Goal: Navigation & Orientation: Find specific page/section

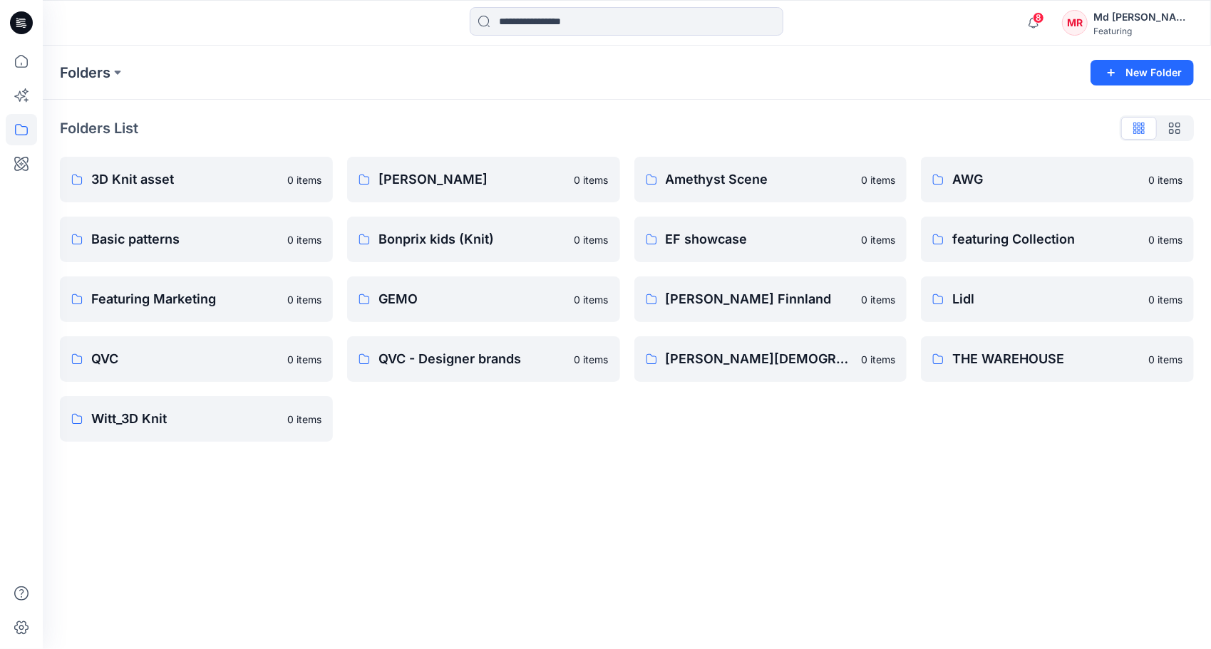
click at [689, 67] on div "Folders" at bounding box center [571, 73] width 1023 height 20
click at [184, 176] on p "3D Knit asset" at bounding box center [194, 180] width 207 height 20
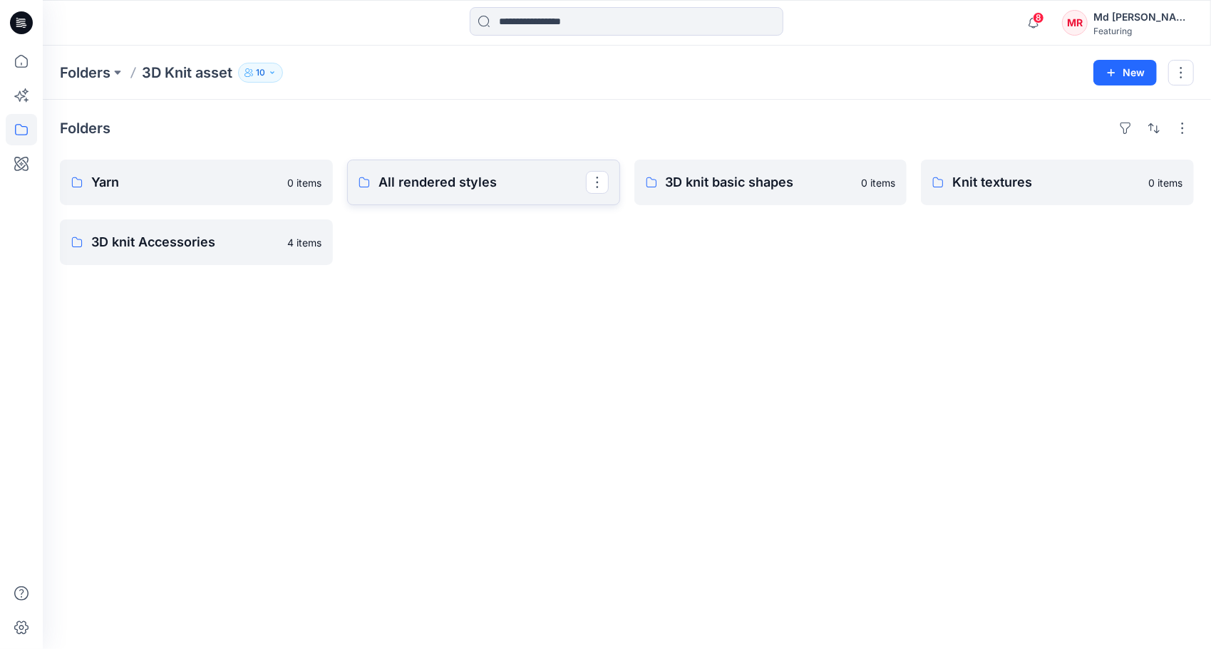
click at [421, 190] on p "All rendered styles" at bounding box center [482, 183] width 207 height 20
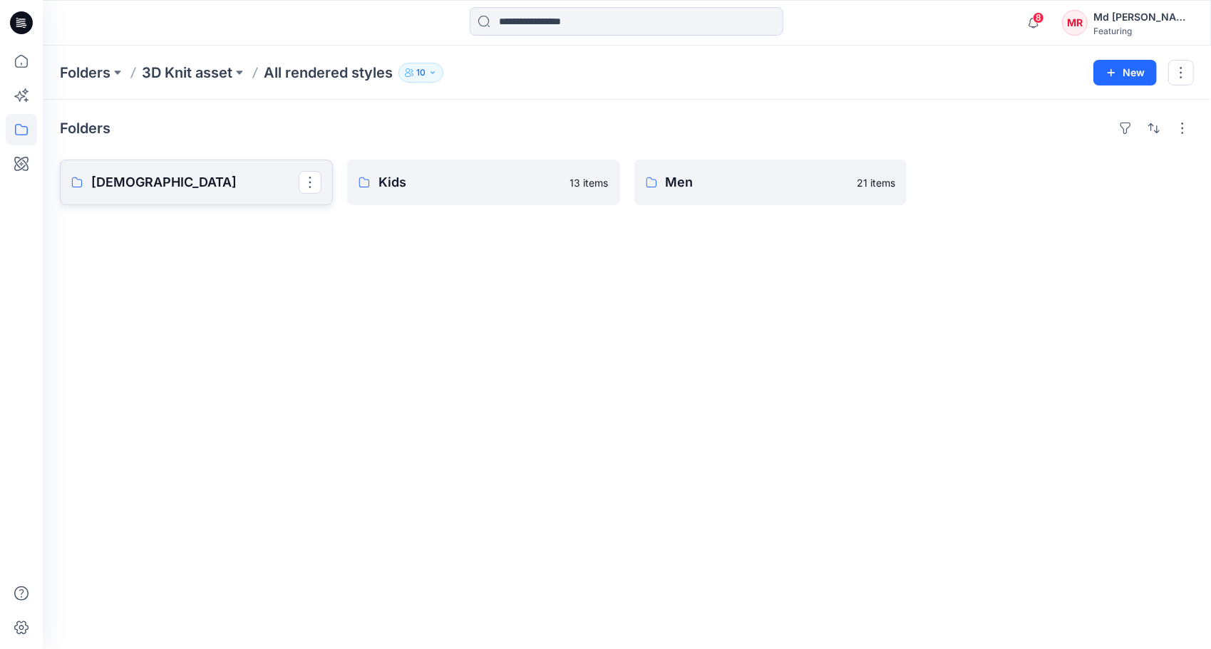
click at [209, 177] on p "[DEMOGRAPHIC_DATA]" at bounding box center [194, 183] width 207 height 20
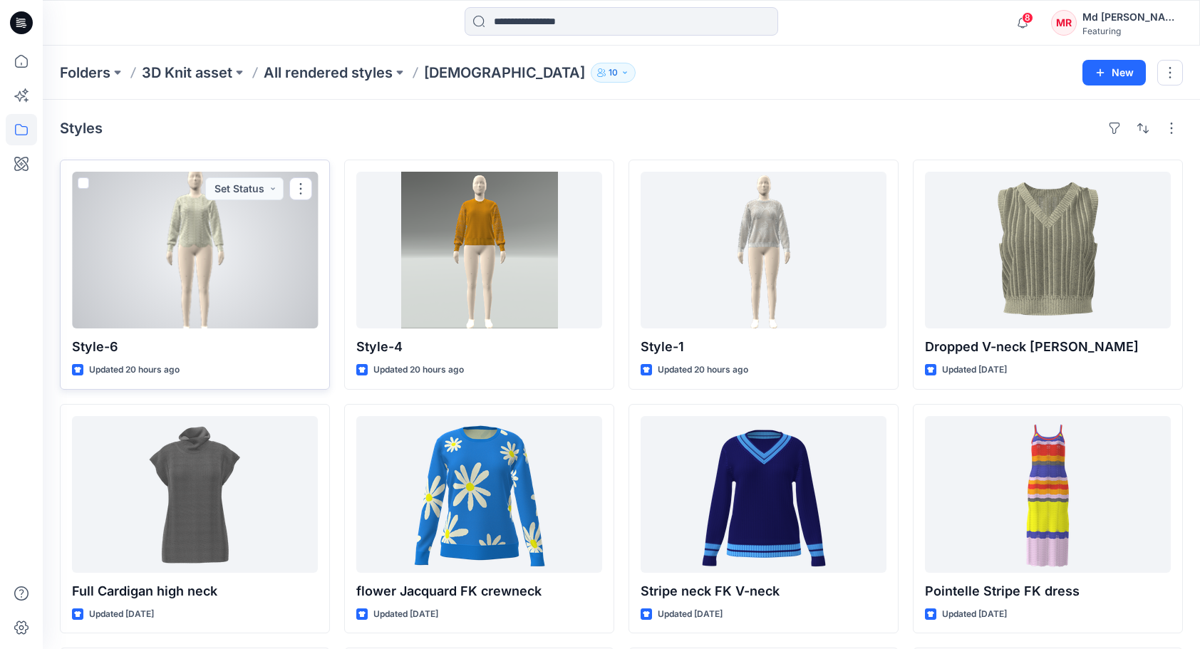
click at [195, 285] on div at bounding box center [195, 250] width 246 height 157
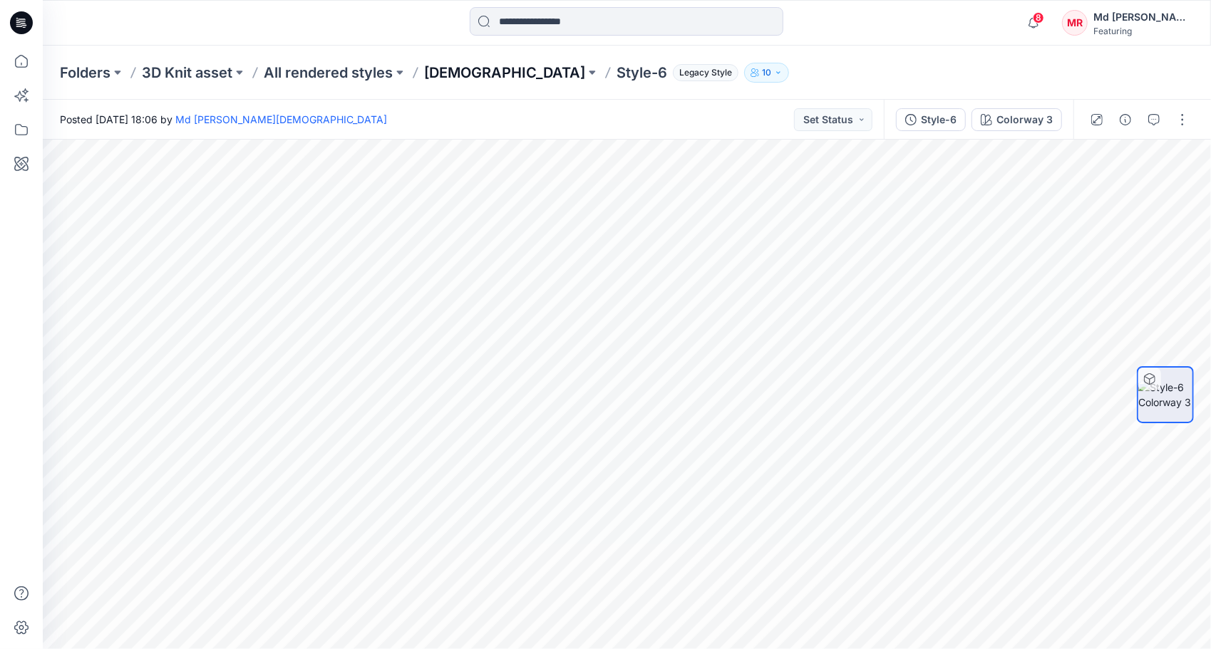
click at [441, 77] on p "[DEMOGRAPHIC_DATA]" at bounding box center [504, 73] width 161 height 20
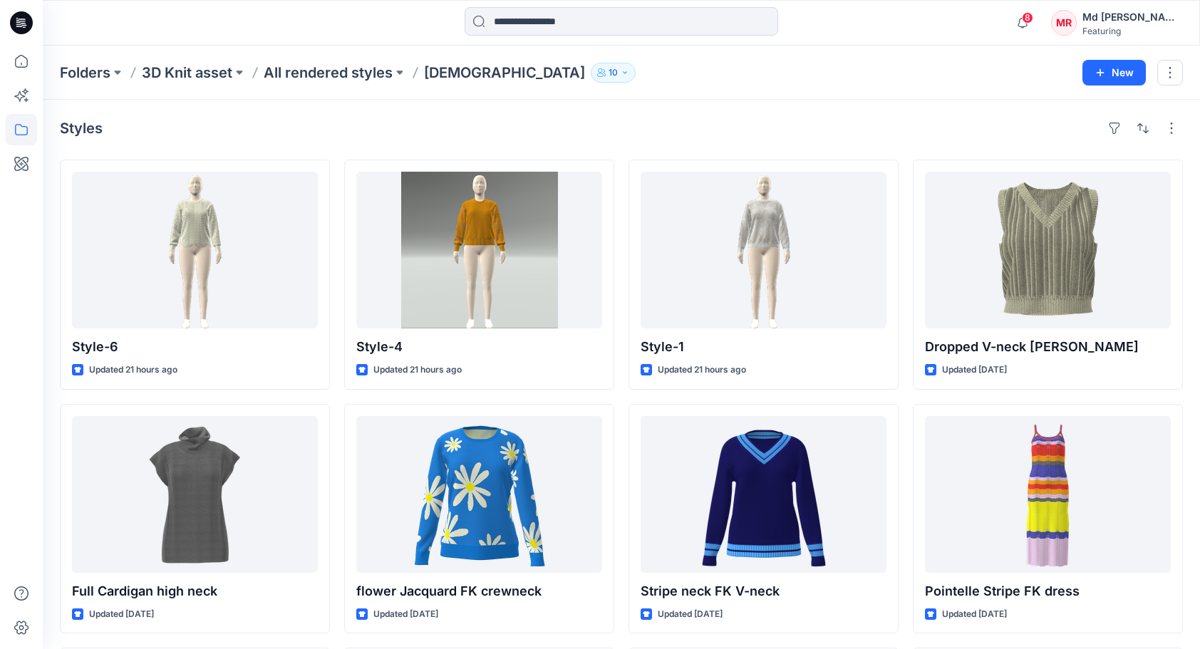
click at [741, 137] on div "Styles" at bounding box center [621, 128] width 1123 height 23
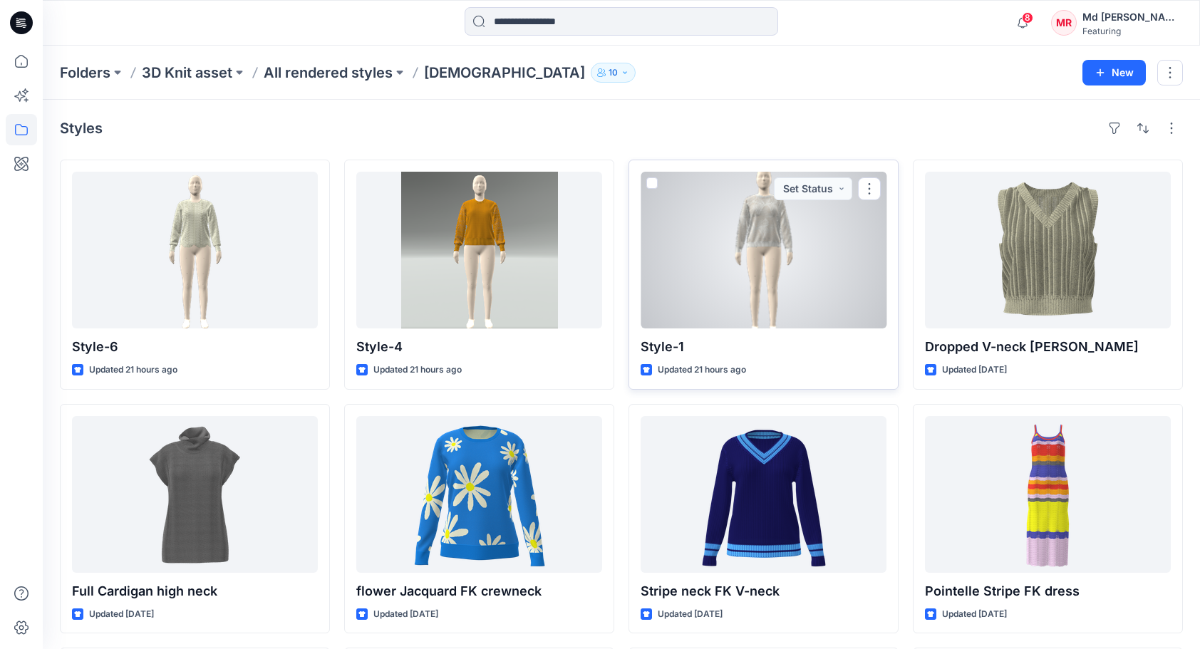
click at [758, 267] on div at bounding box center [764, 250] width 246 height 157
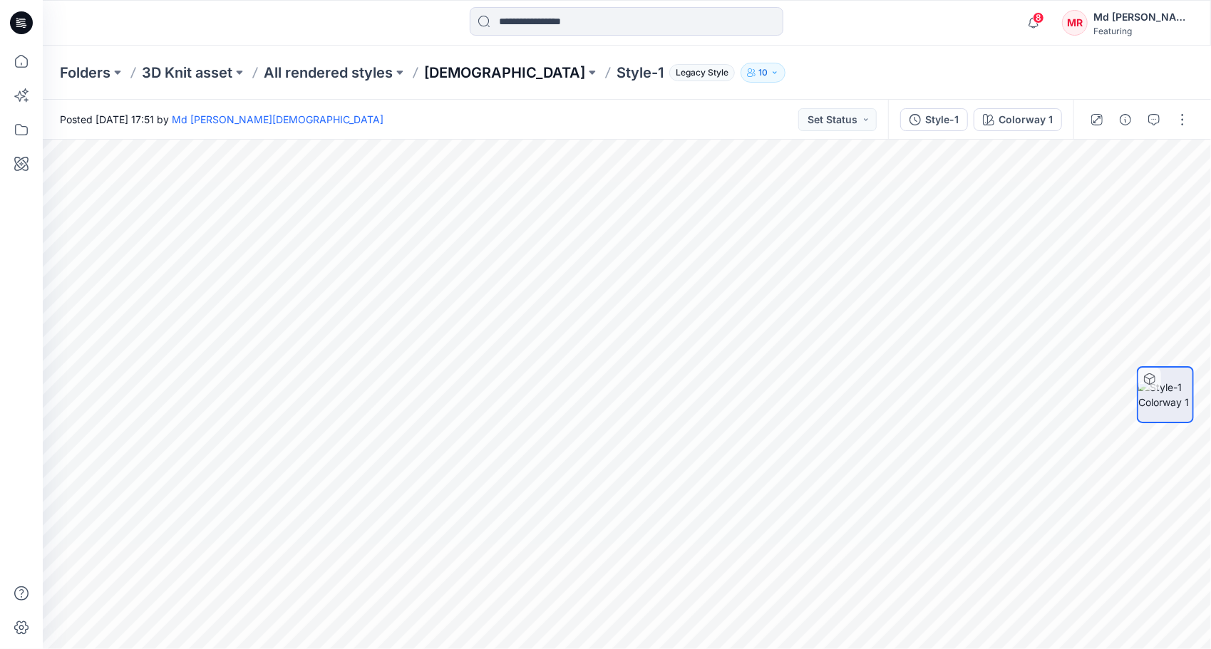
click at [455, 76] on p "[DEMOGRAPHIC_DATA]" at bounding box center [504, 73] width 161 height 20
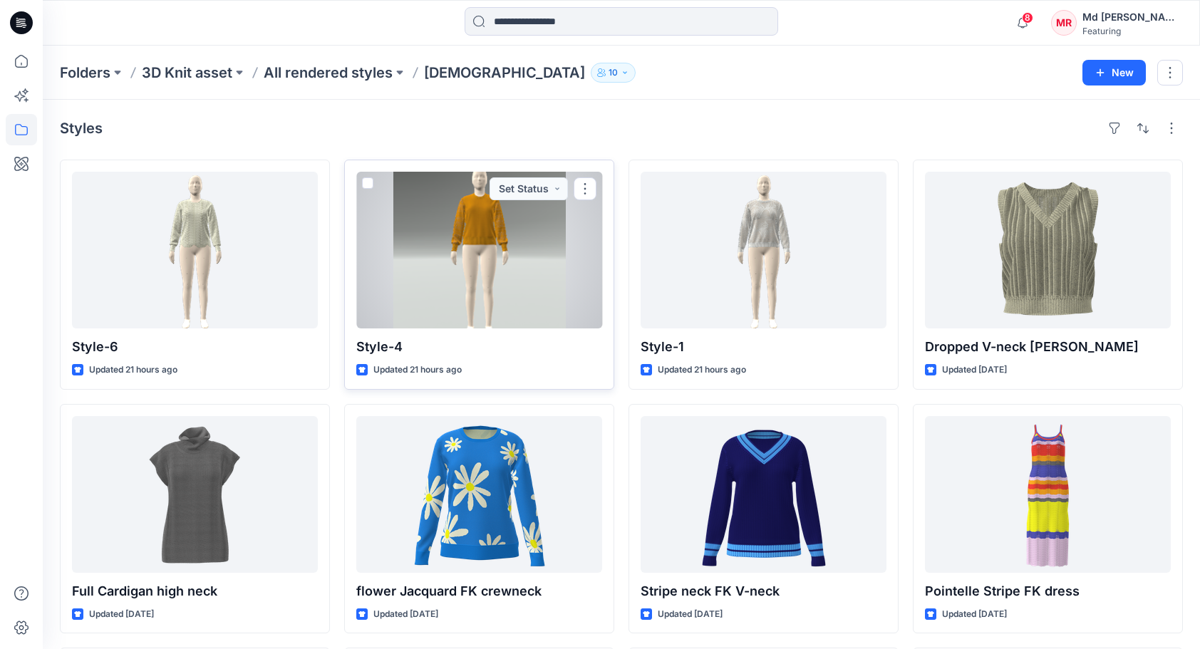
click at [497, 277] on div at bounding box center [479, 250] width 246 height 157
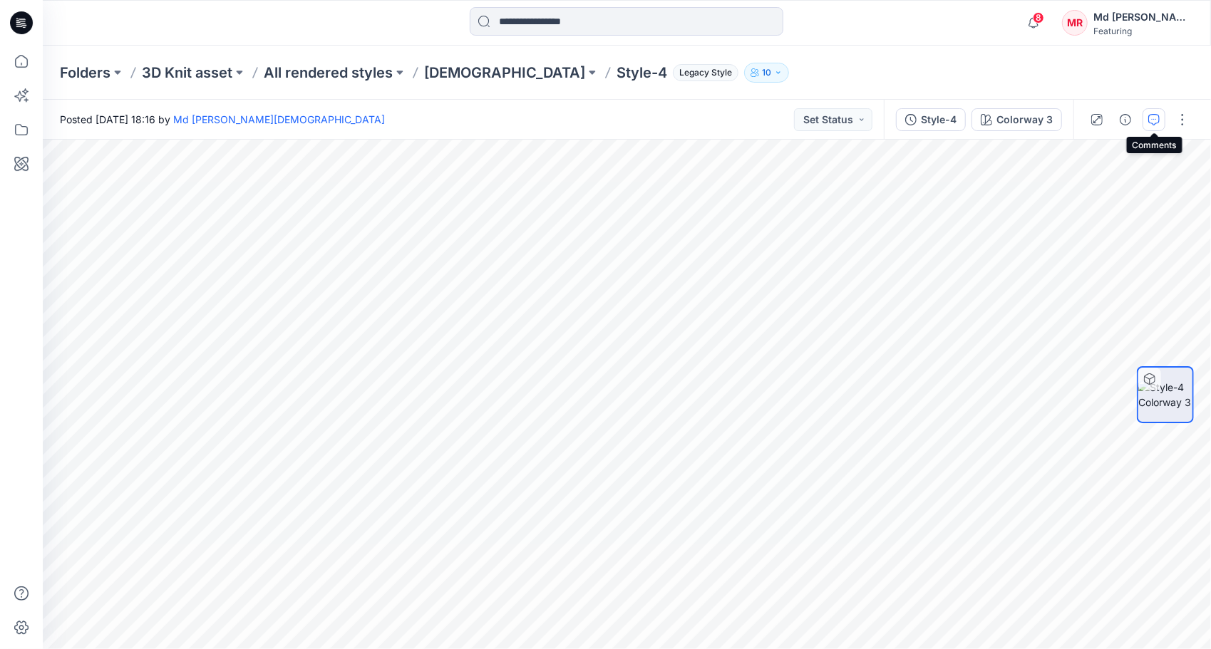
click at [1155, 118] on icon "button" at bounding box center [1153, 119] width 11 height 11
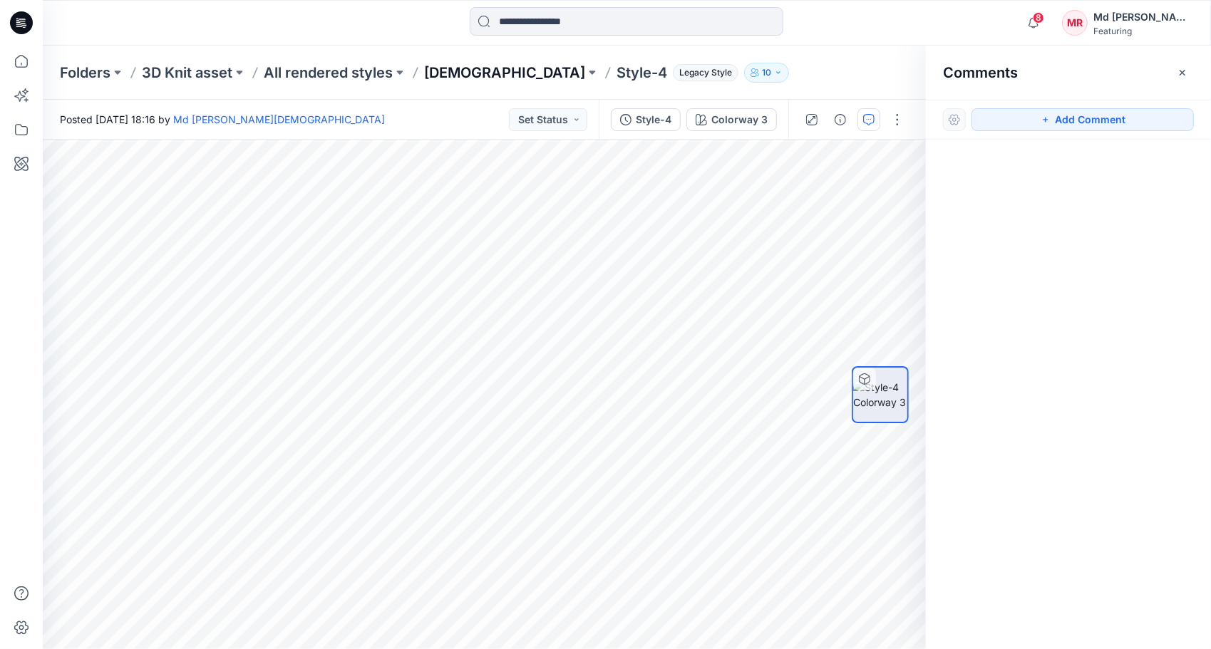
click at [446, 73] on p "[DEMOGRAPHIC_DATA]" at bounding box center [504, 73] width 161 height 20
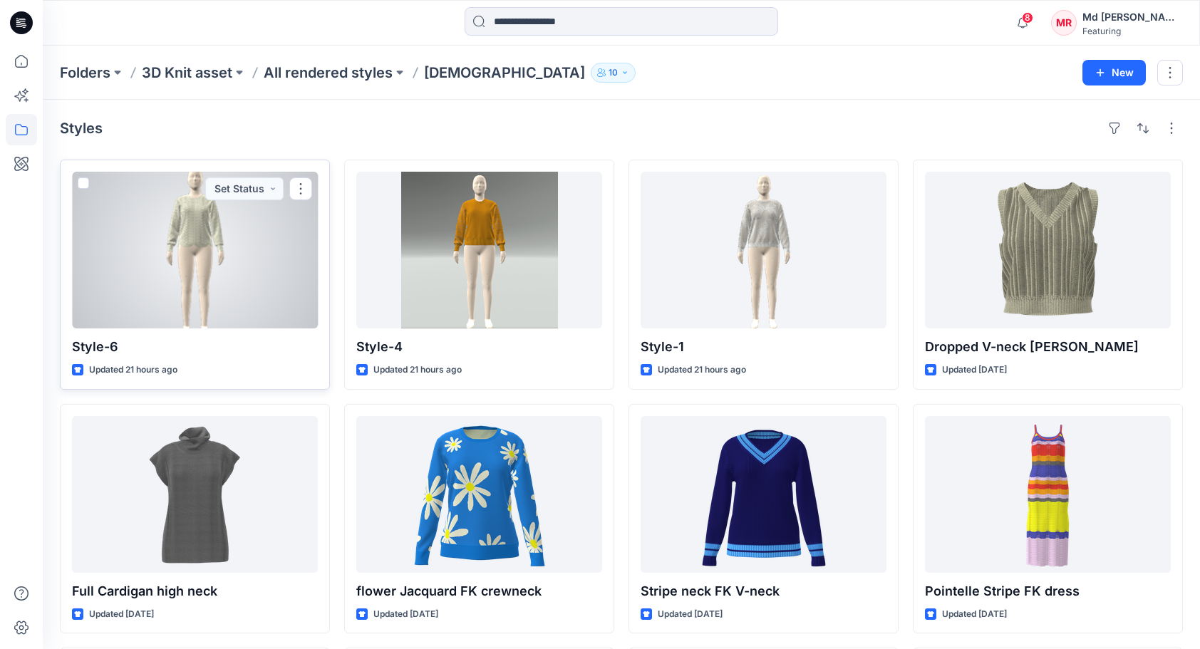
click at [178, 231] on div at bounding box center [195, 250] width 246 height 157
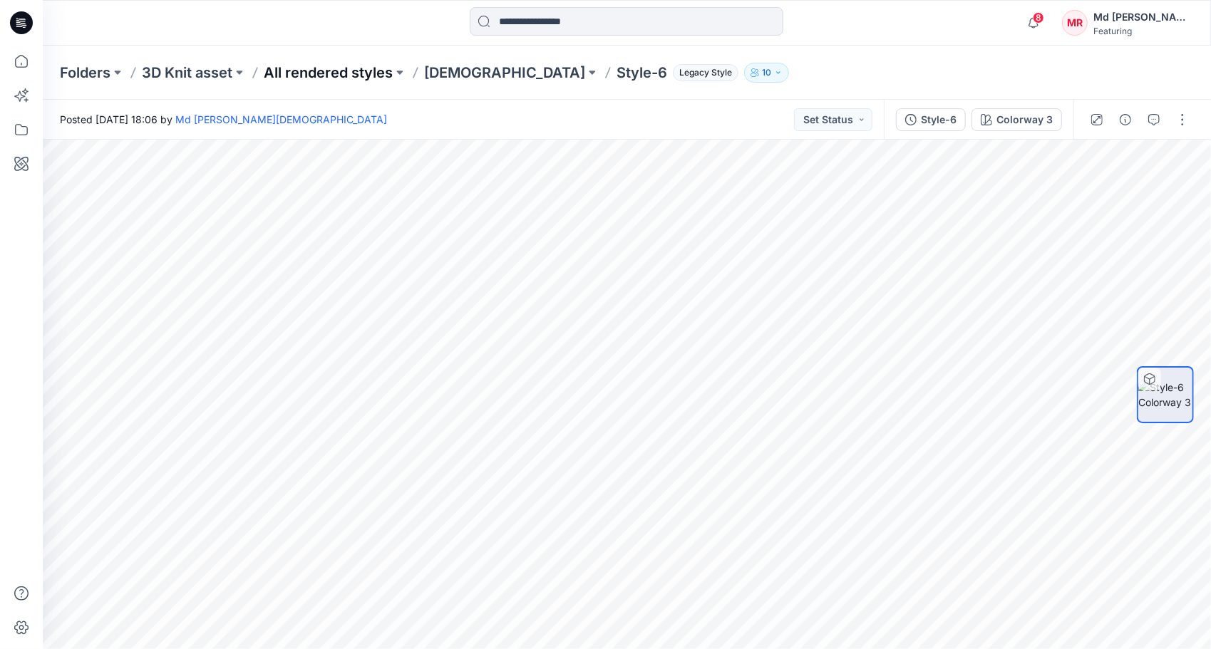
click at [345, 75] on p "All rendered styles" at bounding box center [328, 73] width 129 height 20
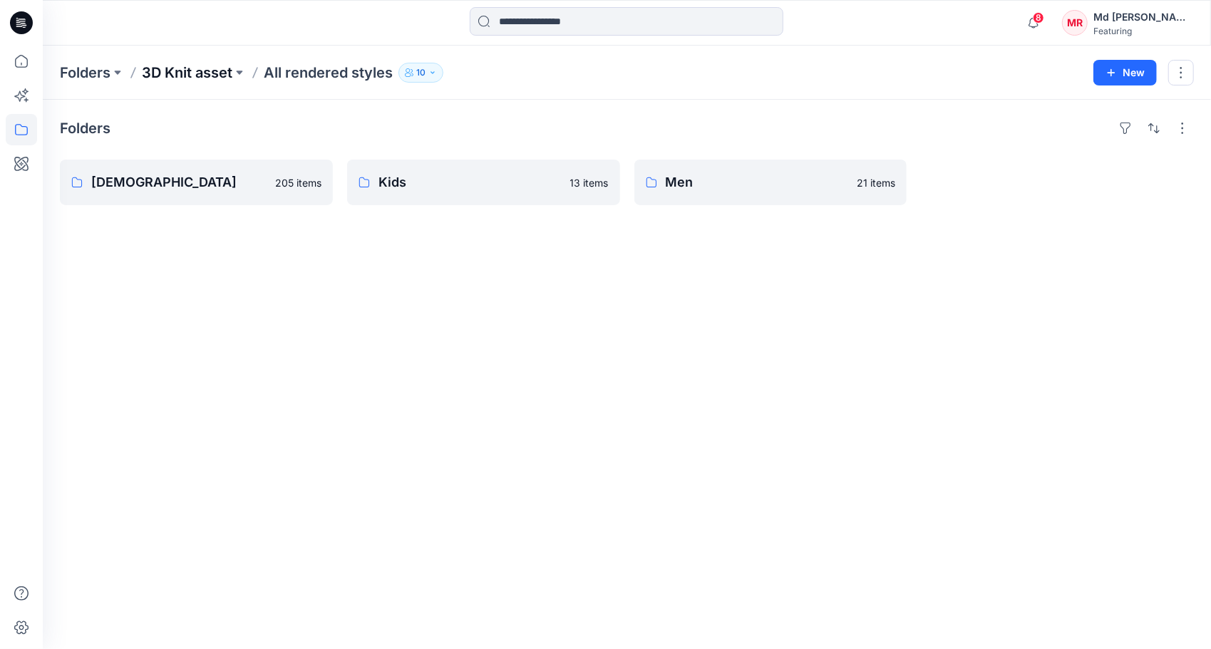
click at [182, 71] on p "3D Knit asset" at bounding box center [187, 73] width 91 height 20
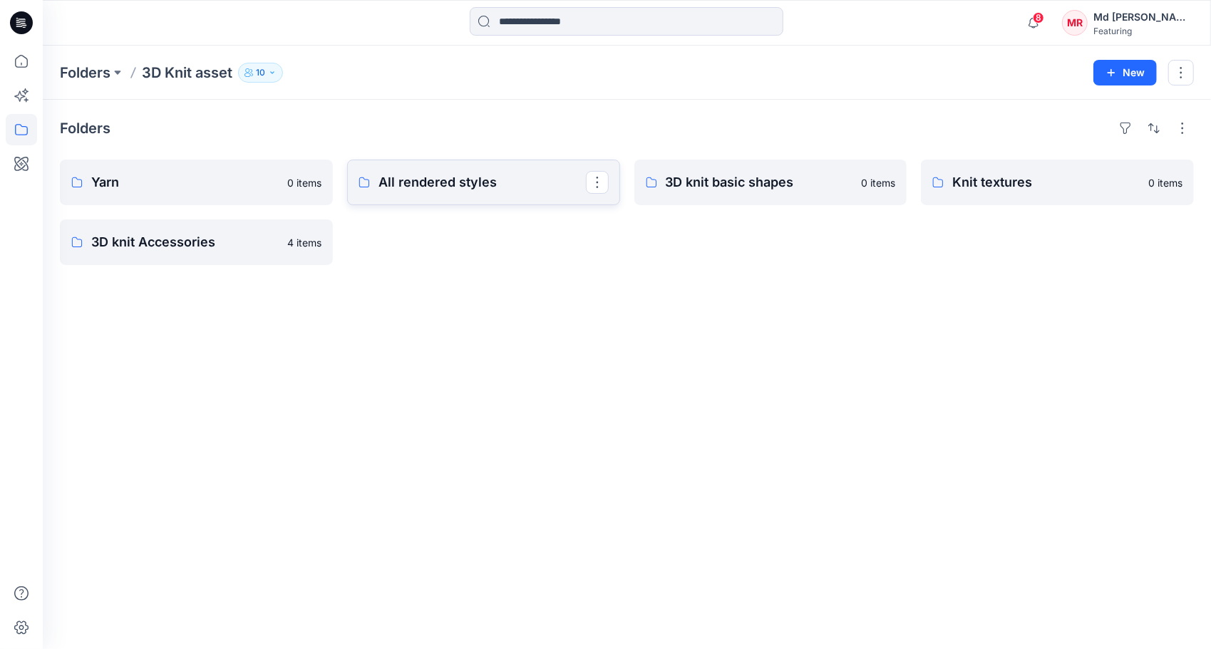
click at [460, 180] on p "All rendered styles" at bounding box center [482, 183] width 207 height 20
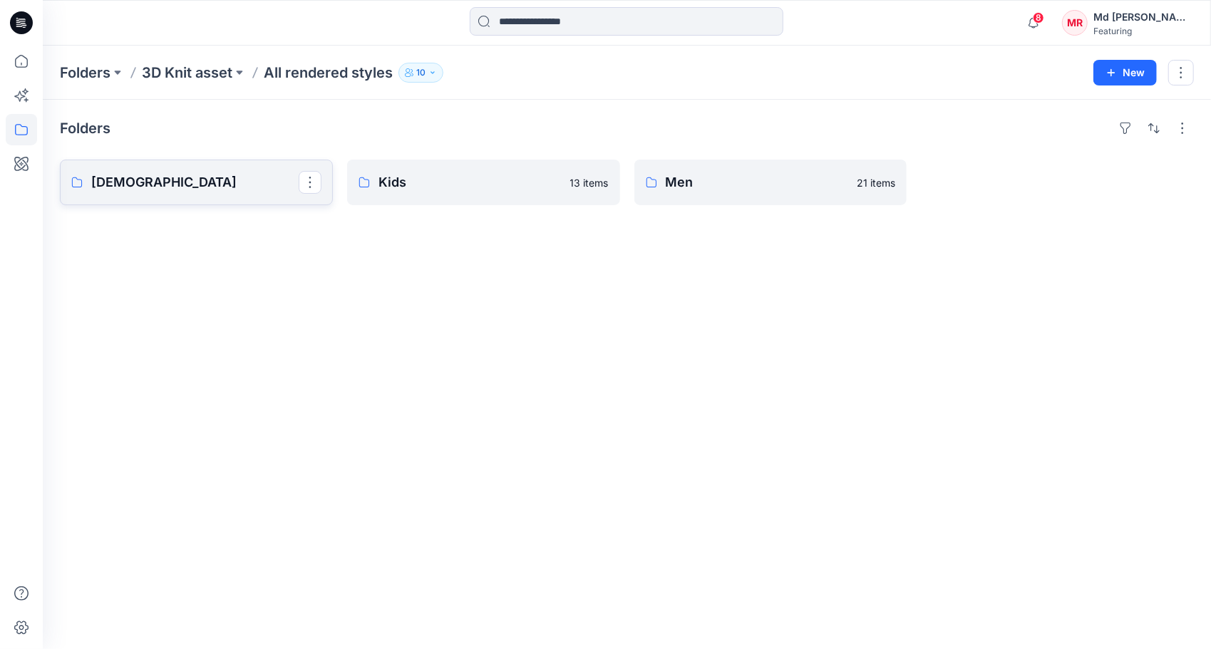
click at [154, 182] on p "[DEMOGRAPHIC_DATA]" at bounding box center [194, 183] width 207 height 20
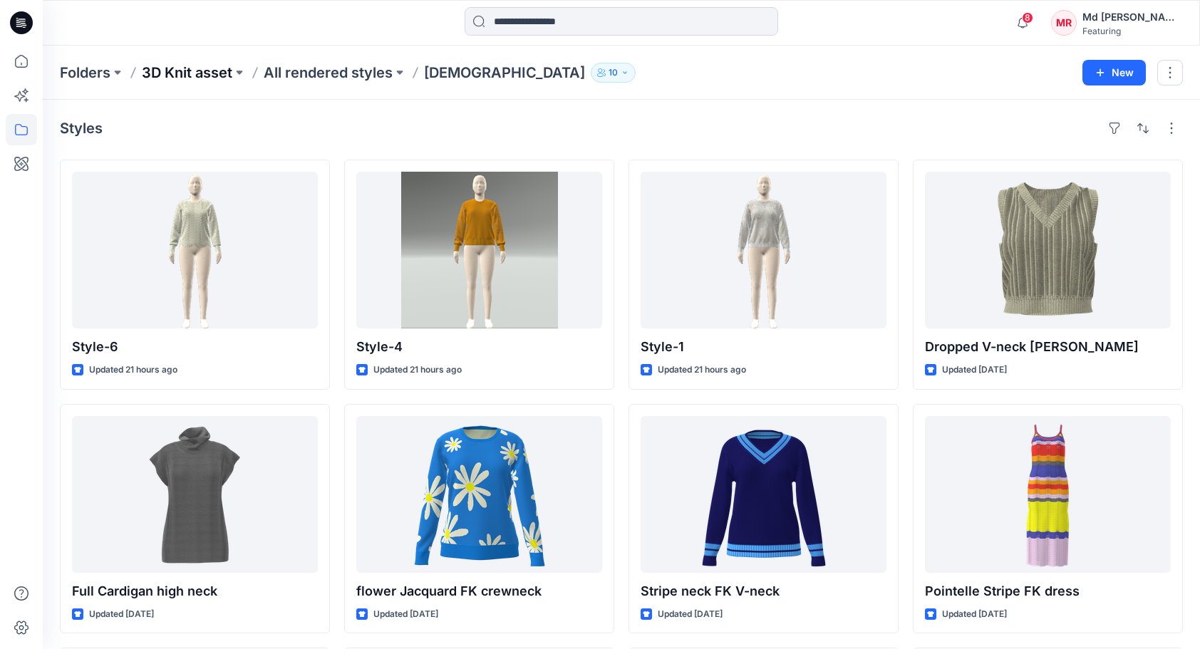
click at [190, 73] on p "3D Knit asset" at bounding box center [187, 73] width 91 height 20
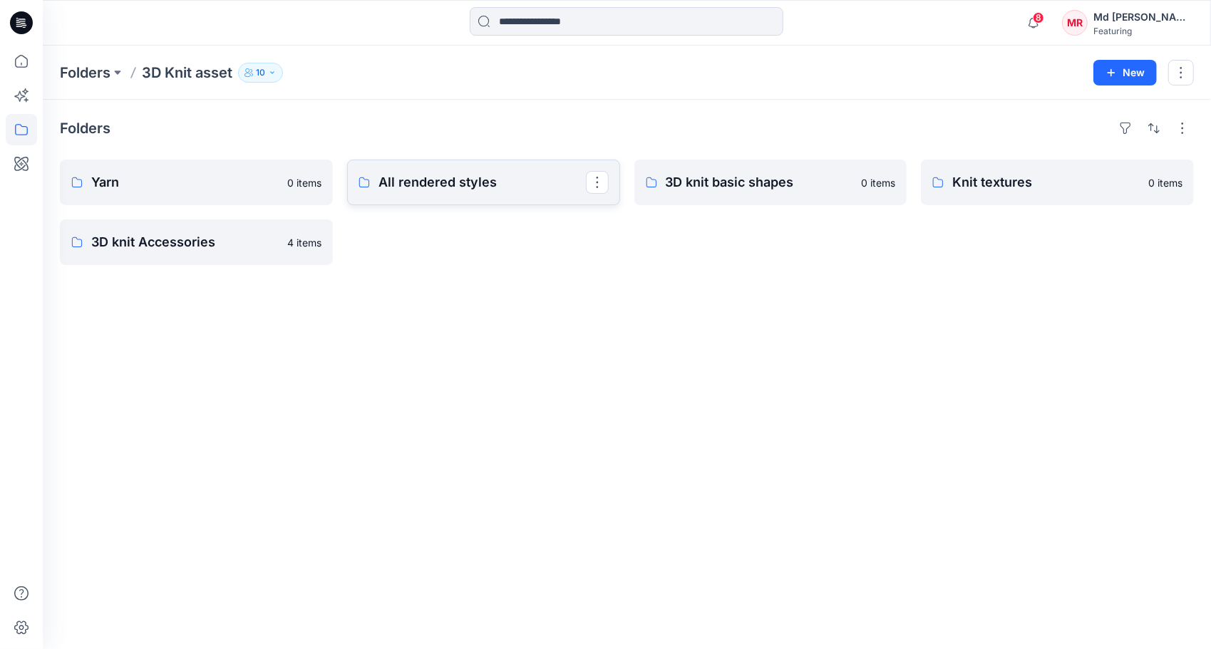
click at [472, 184] on p "All rendered styles" at bounding box center [482, 183] width 207 height 20
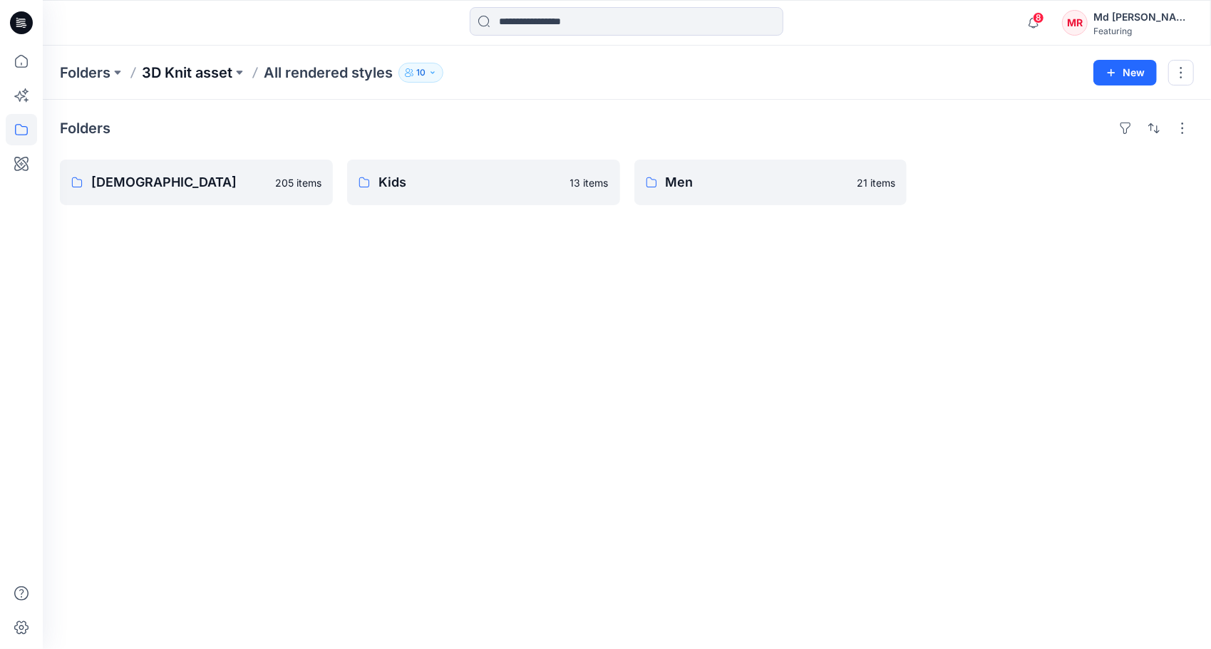
click at [194, 72] on p "3D Knit asset" at bounding box center [187, 73] width 91 height 20
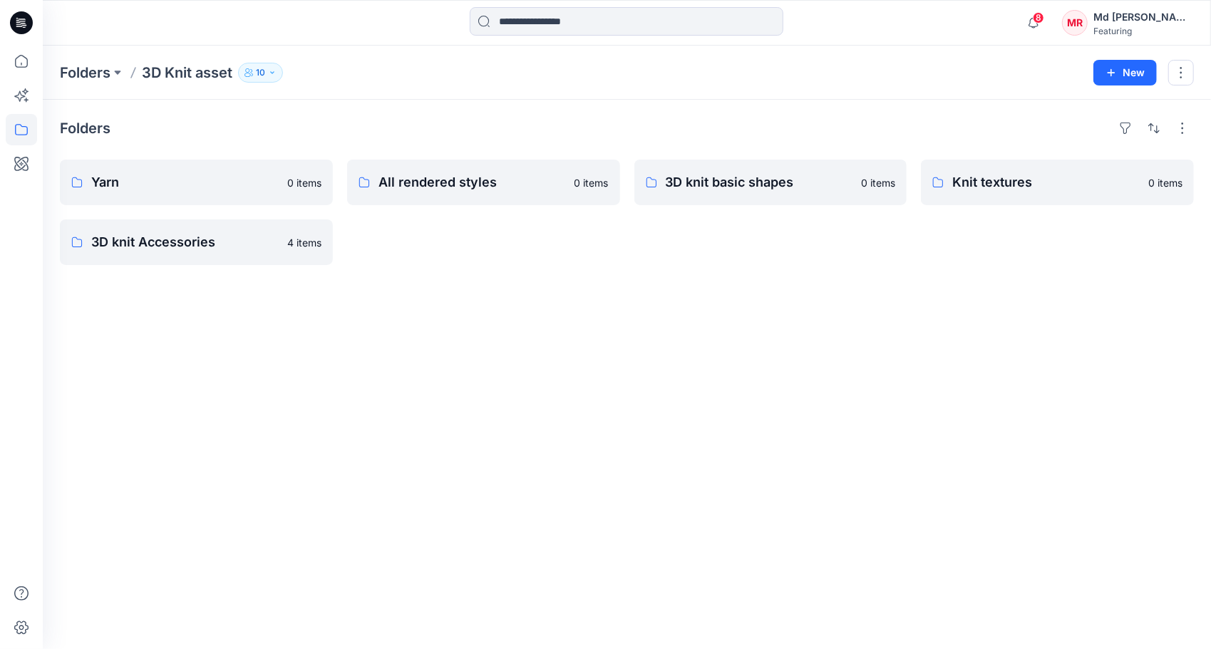
click at [59, 73] on div "Folders 3D Knit asset 10 New" at bounding box center [627, 73] width 1168 height 54
click at [81, 78] on p "Folders" at bounding box center [85, 73] width 51 height 20
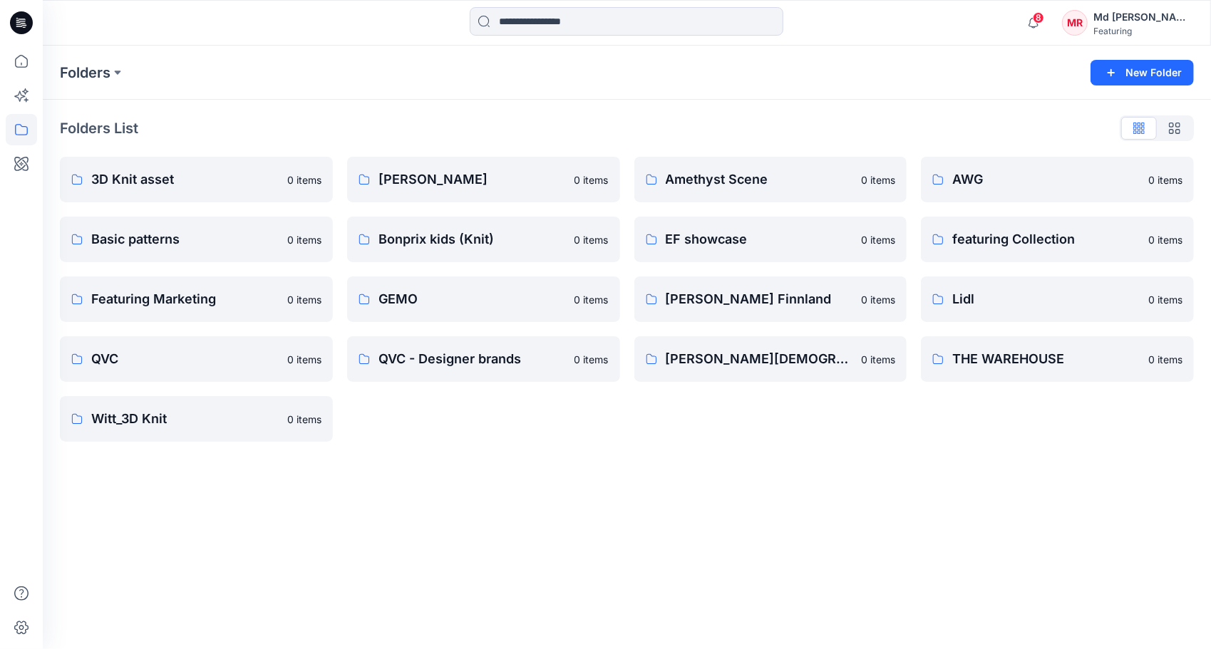
drag, startPoint x: 1129, startPoint y: 123, endPoint x: 1134, endPoint y: 129, distance: 8.1
click at [1134, 129] on div at bounding box center [1157, 128] width 74 height 26
click at [1136, 130] on div at bounding box center [1157, 128] width 74 height 26
click at [127, 188] on p "3D Knit asset" at bounding box center [194, 180] width 207 height 20
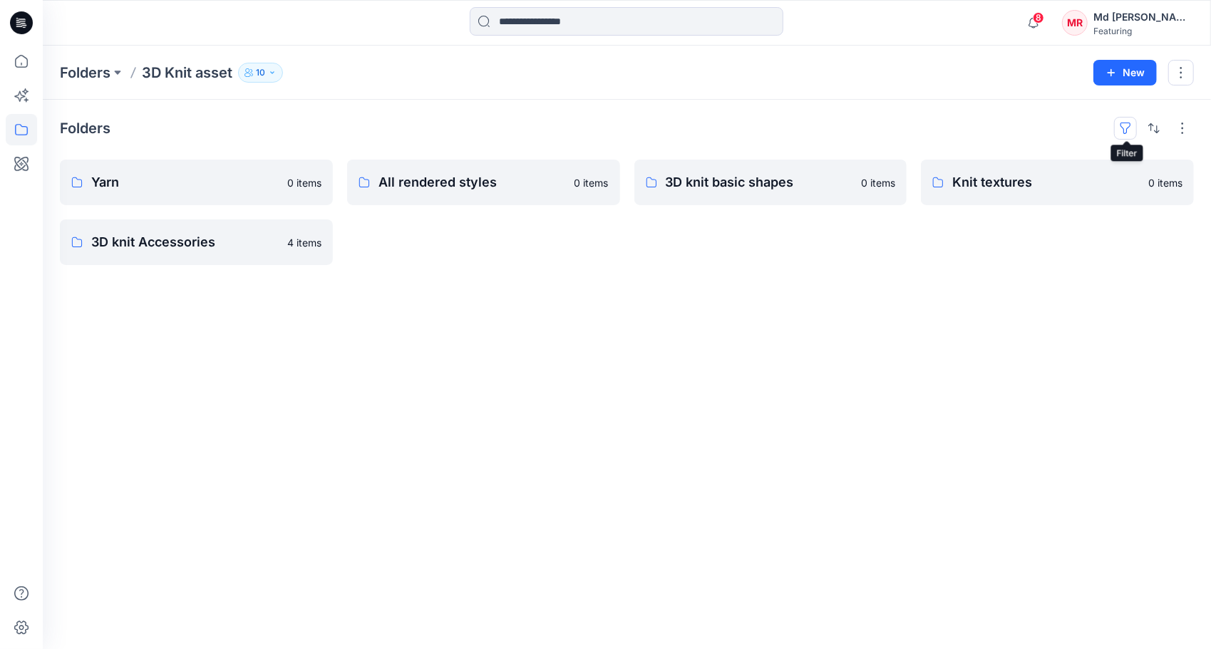
click at [1131, 131] on button "button" at bounding box center [1125, 128] width 23 height 23
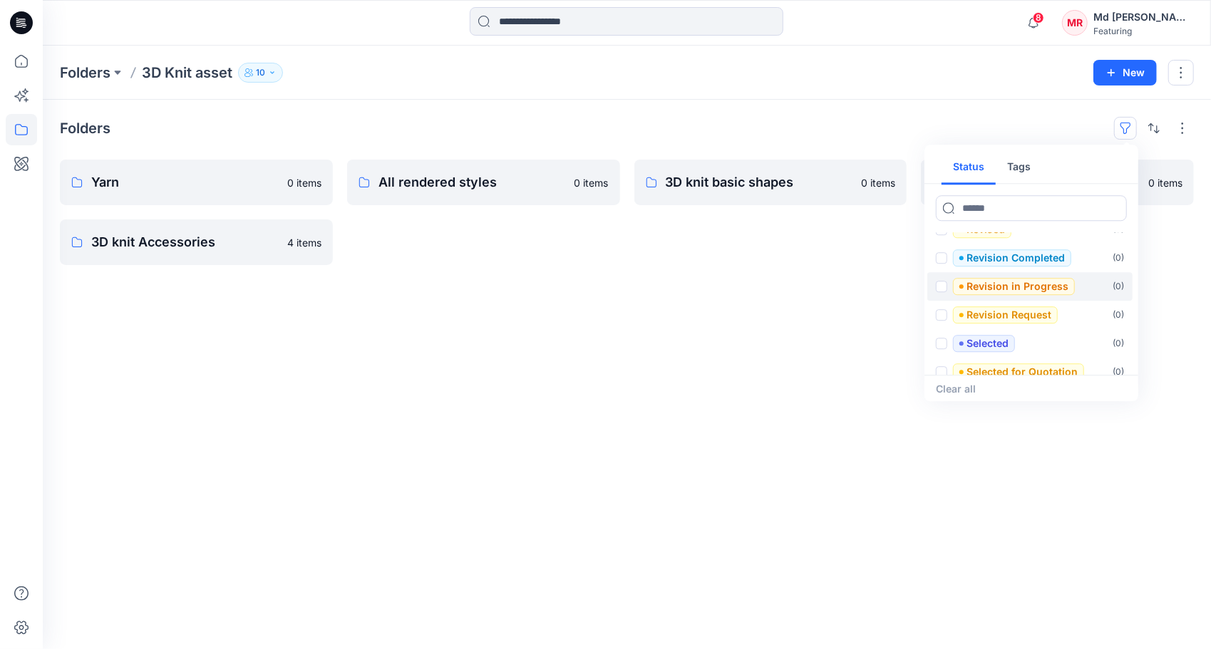
scroll to position [257, 0]
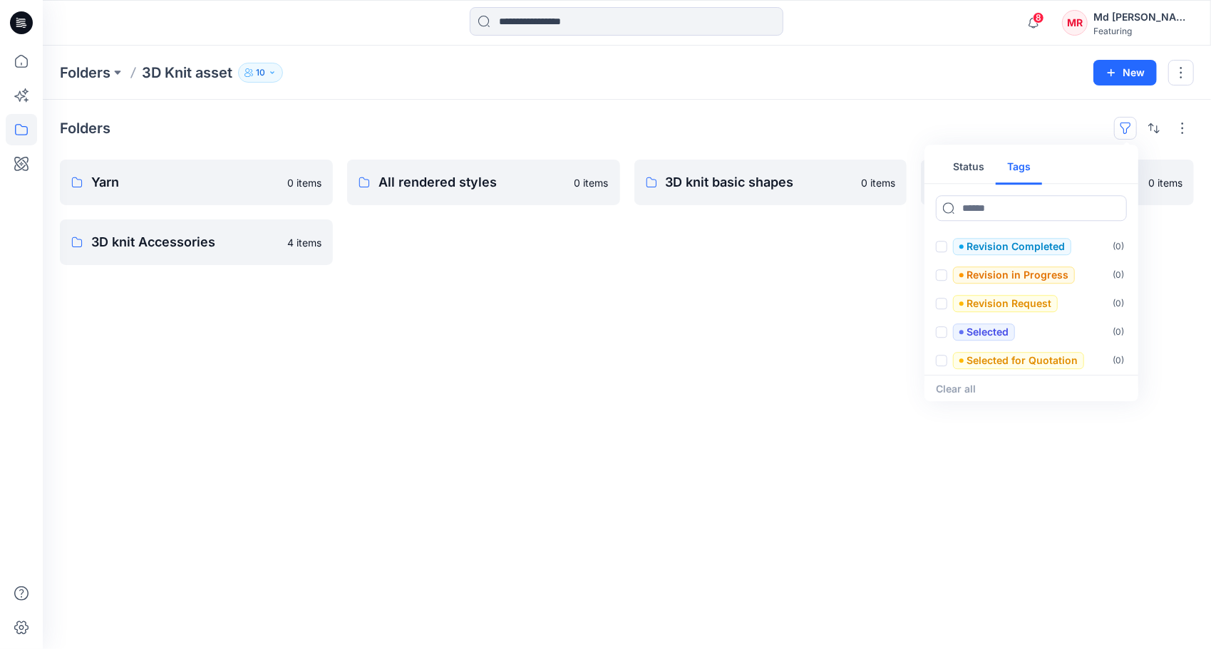
click at [1024, 170] on button "Tags" at bounding box center [1019, 167] width 46 height 34
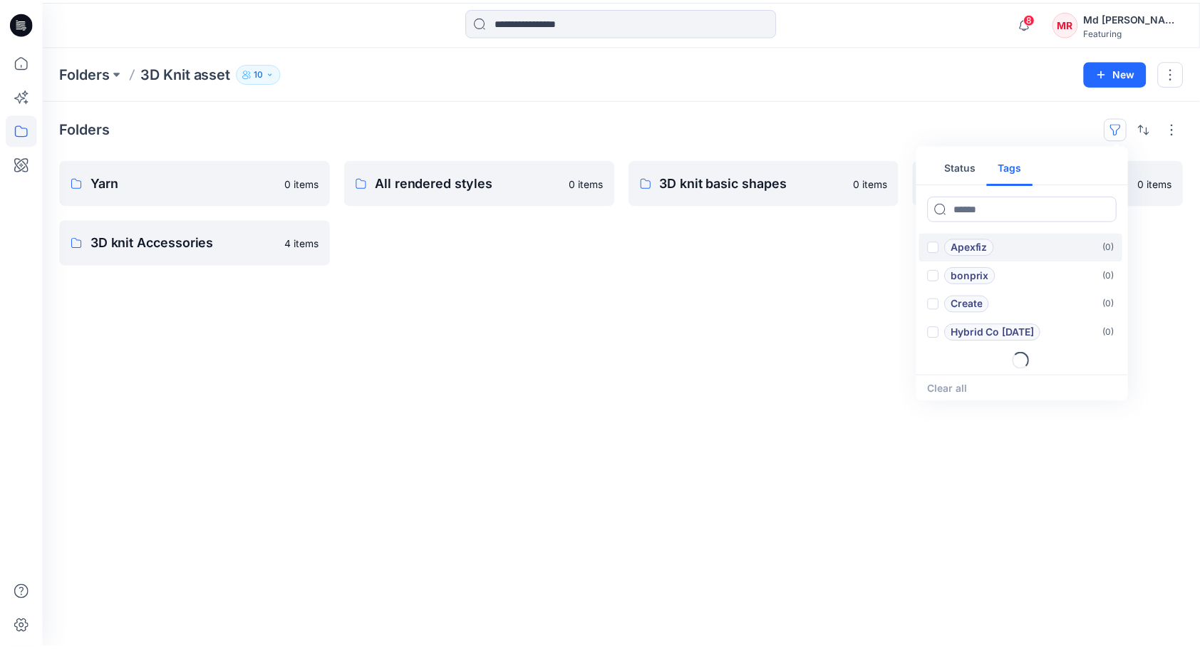
scroll to position [57, 0]
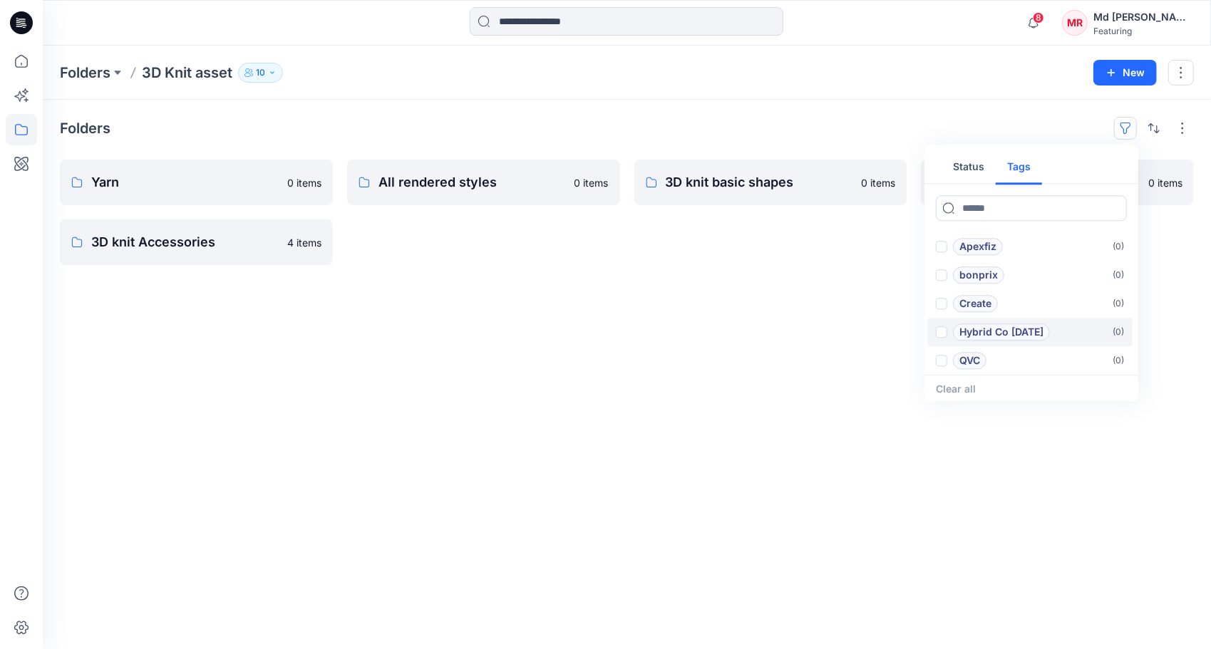
click at [999, 334] on p "Hybrid Co [DATE]" at bounding box center [1001, 332] width 84 height 17
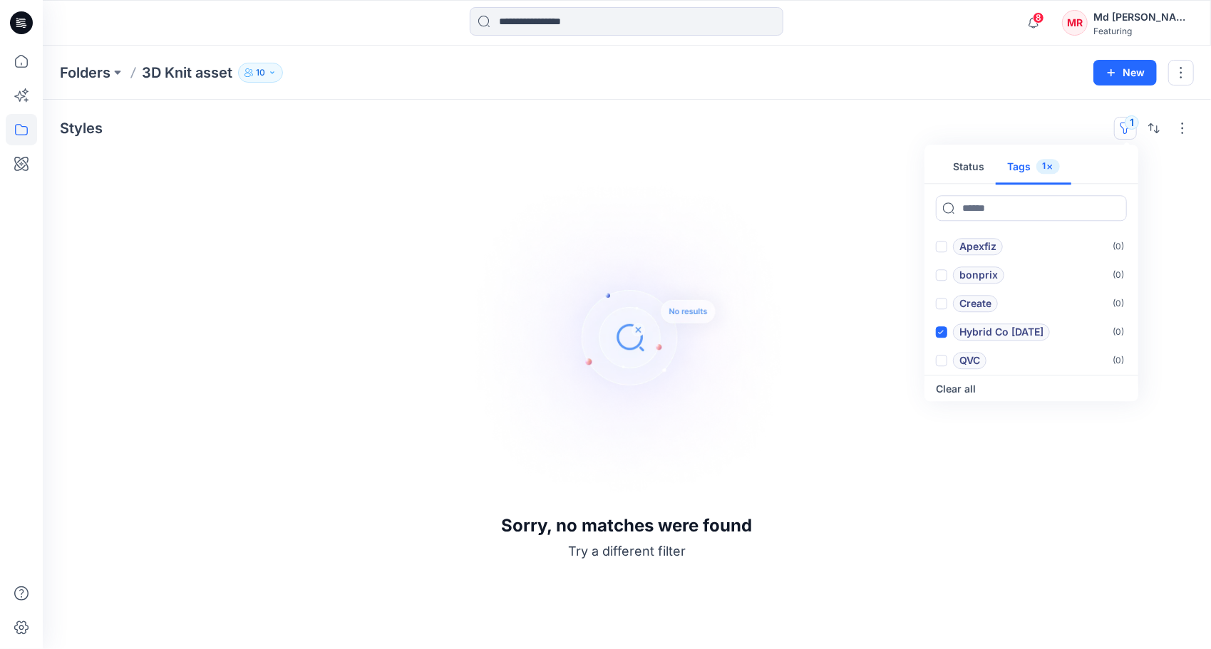
click at [77, 86] on div "Folders 3D Knit asset 10 New" at bounding box center [627, 73] width 1168 height 54
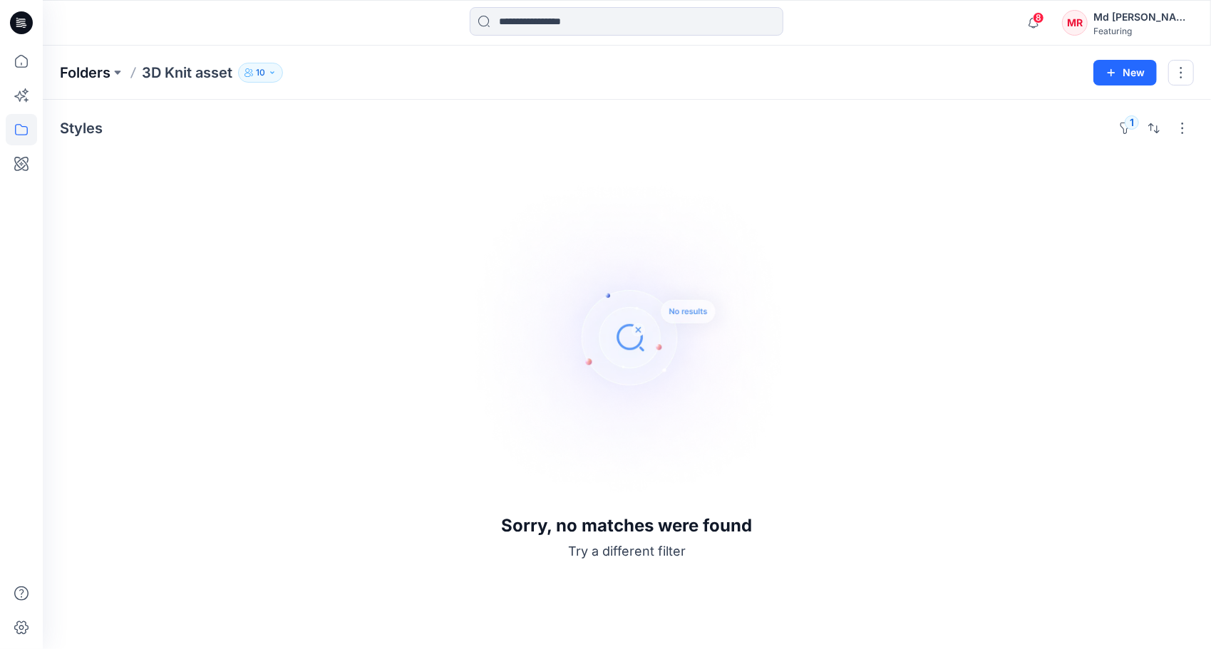
click at [85, 76] on p "Folders" at bounding box center [85, 73] width 51 height 20
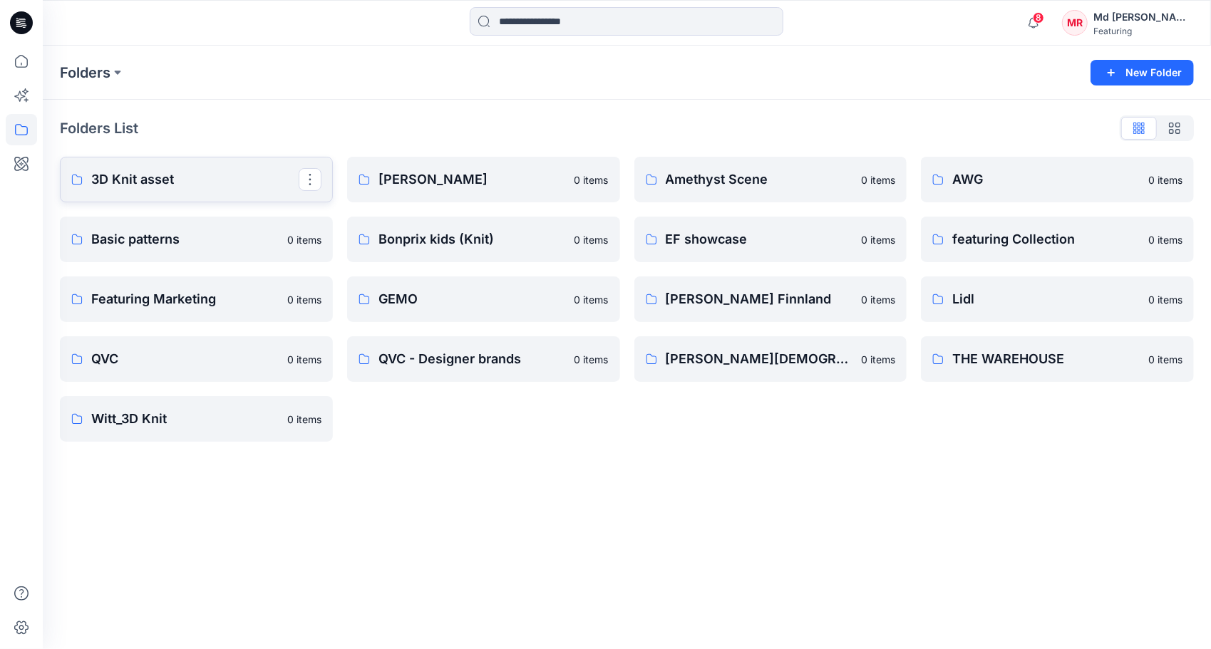
click at [123, 190] on link "3D Knit asset" at bounding box center [196, 180] width 273 height 46
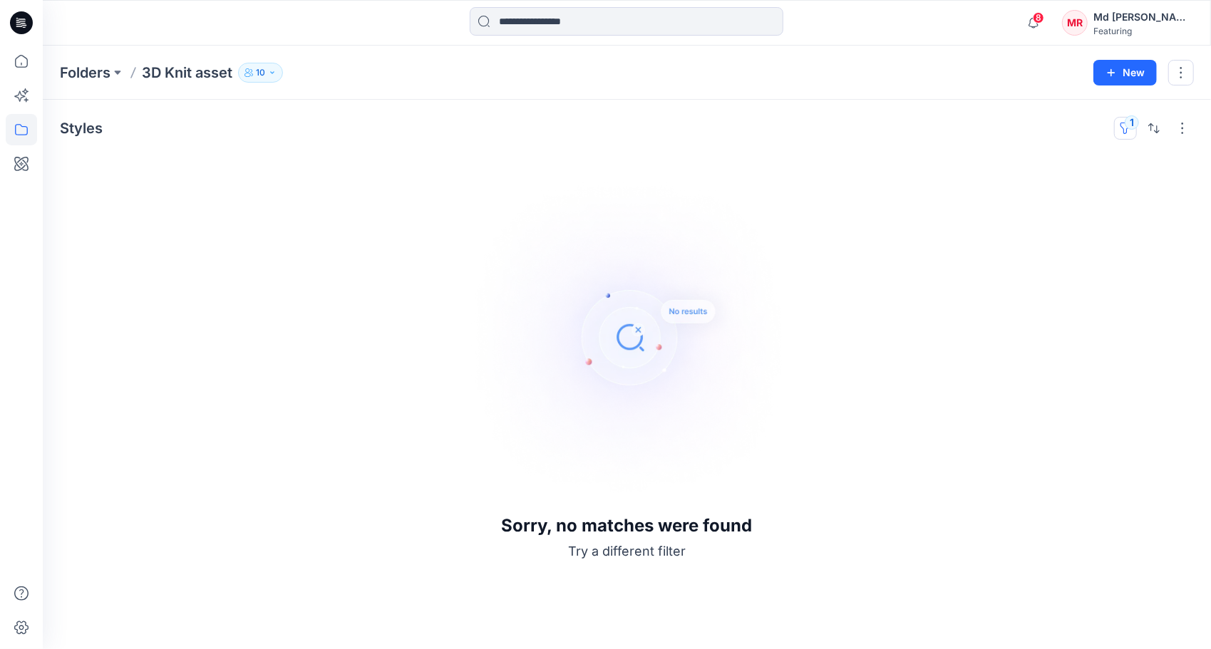
click at [1125, 120] on button "1" at bounding box center [1125, 128] width 23 height 23
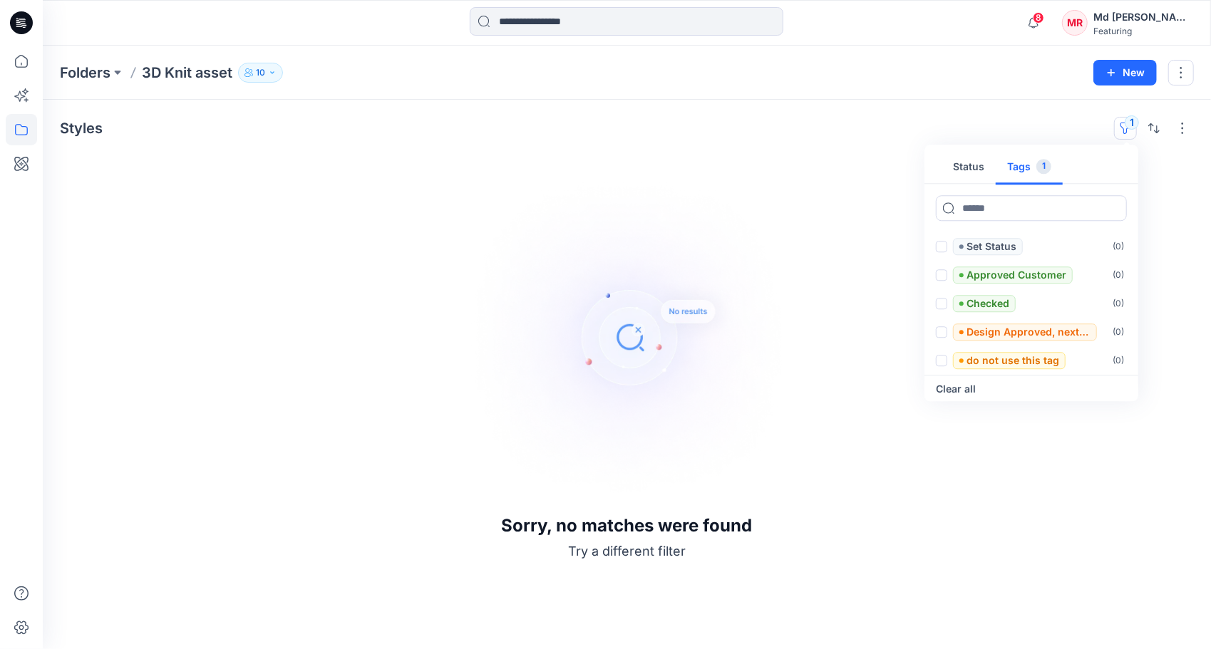
click at [1019, 168] on button "Tags 1" at bounding box center [1029, 167] width 67 height 34
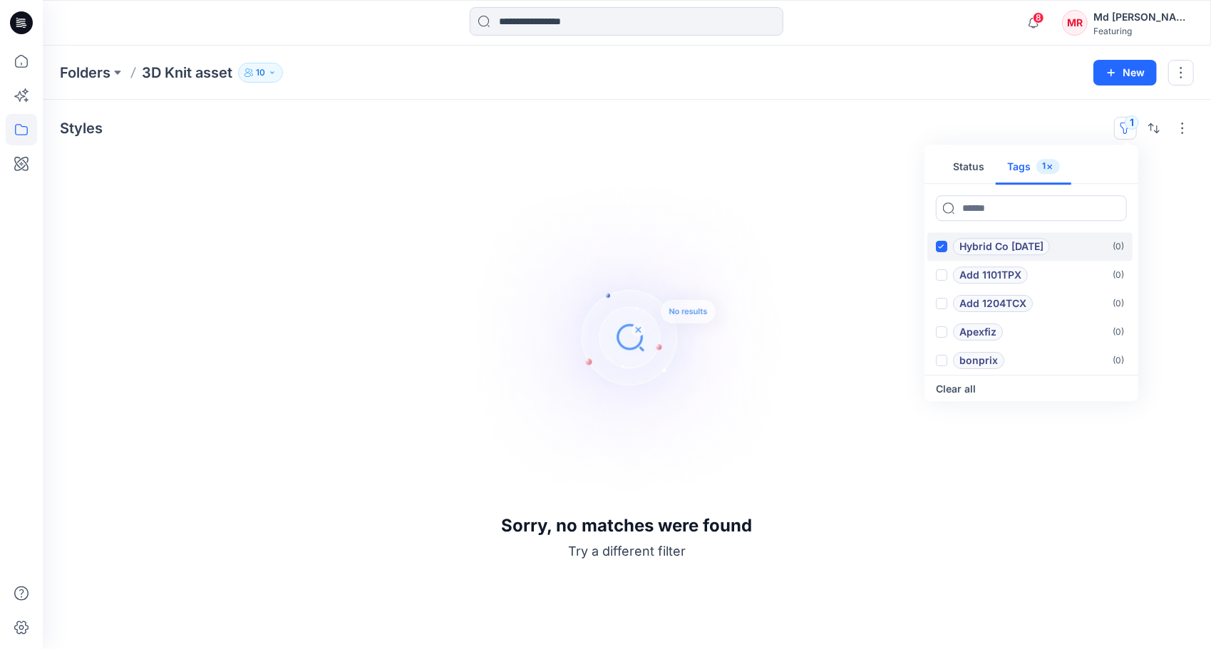
click at [939, 247] on icon at bounding box center [941, 246] width 6 height 5
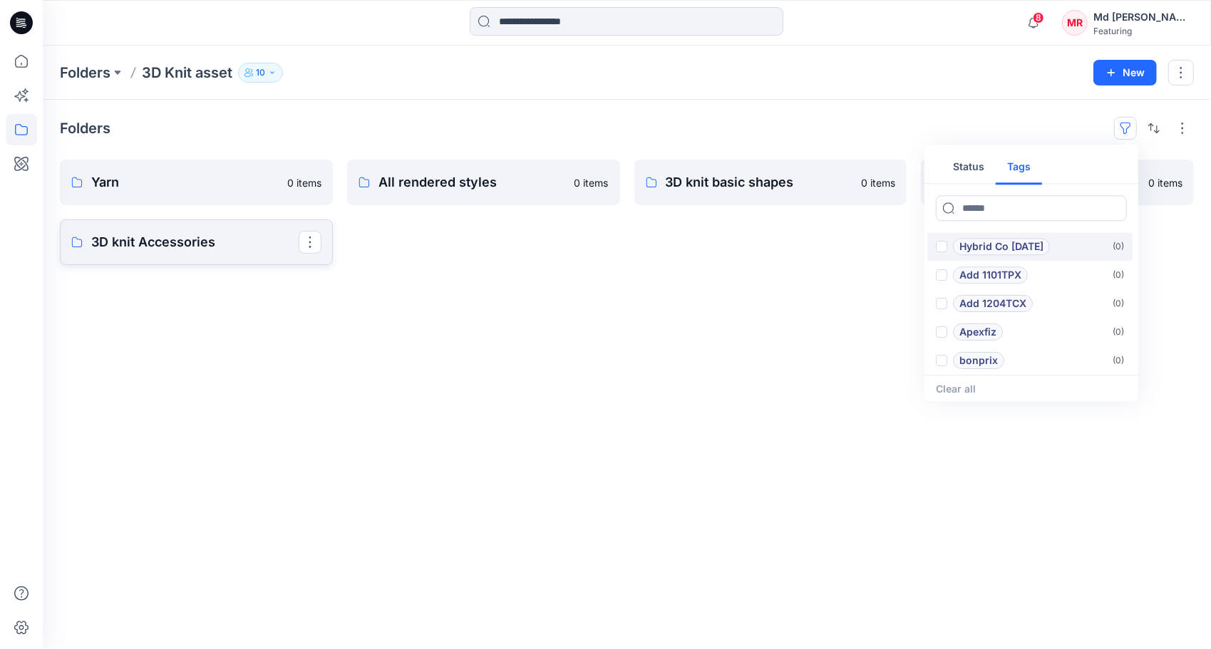
click at [175, 249] on p "3D knit Accessories" at bounding box center [194, 242] width 207 height 20
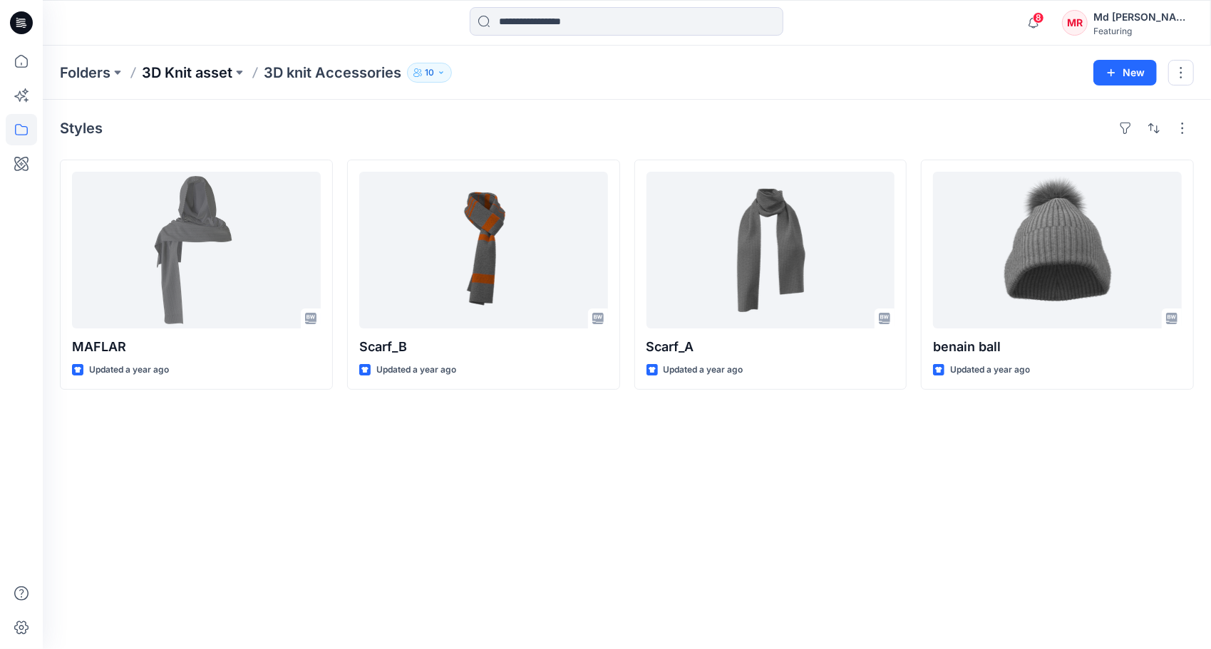
click at [192, 74] on p "3D Knit asset" at bounding box center [187, 73] width 91 height 20
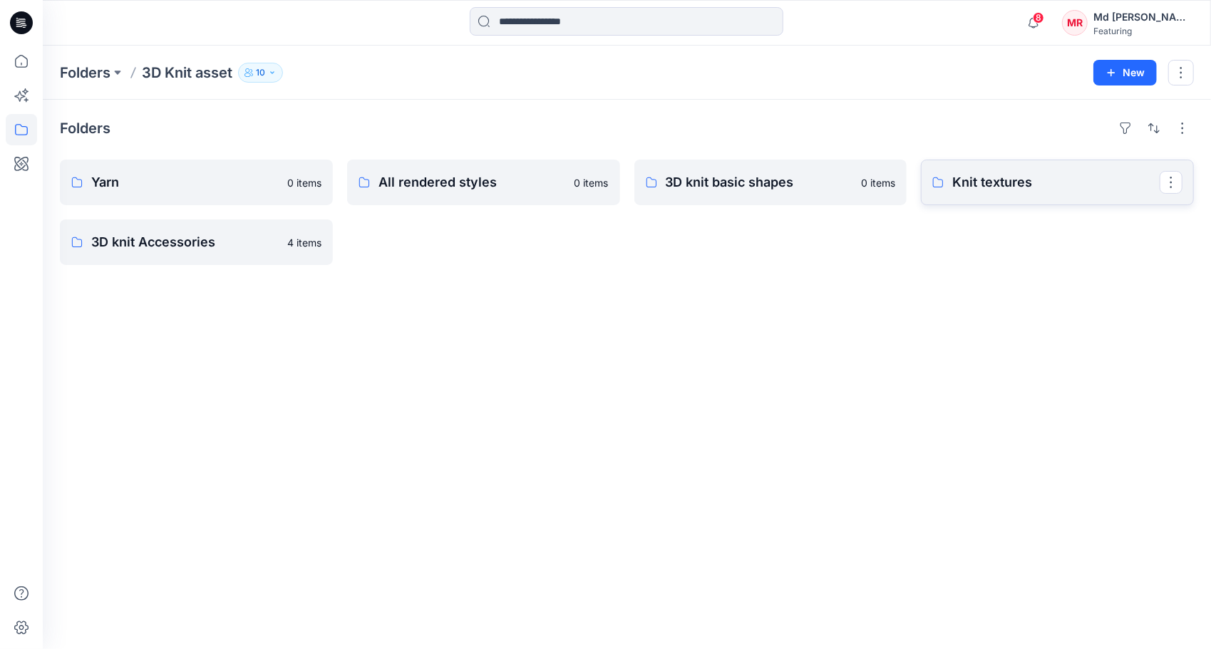
click at [1005, 177] on p "Knit textures" at bounding box center [1055, 183] width 207 height 20
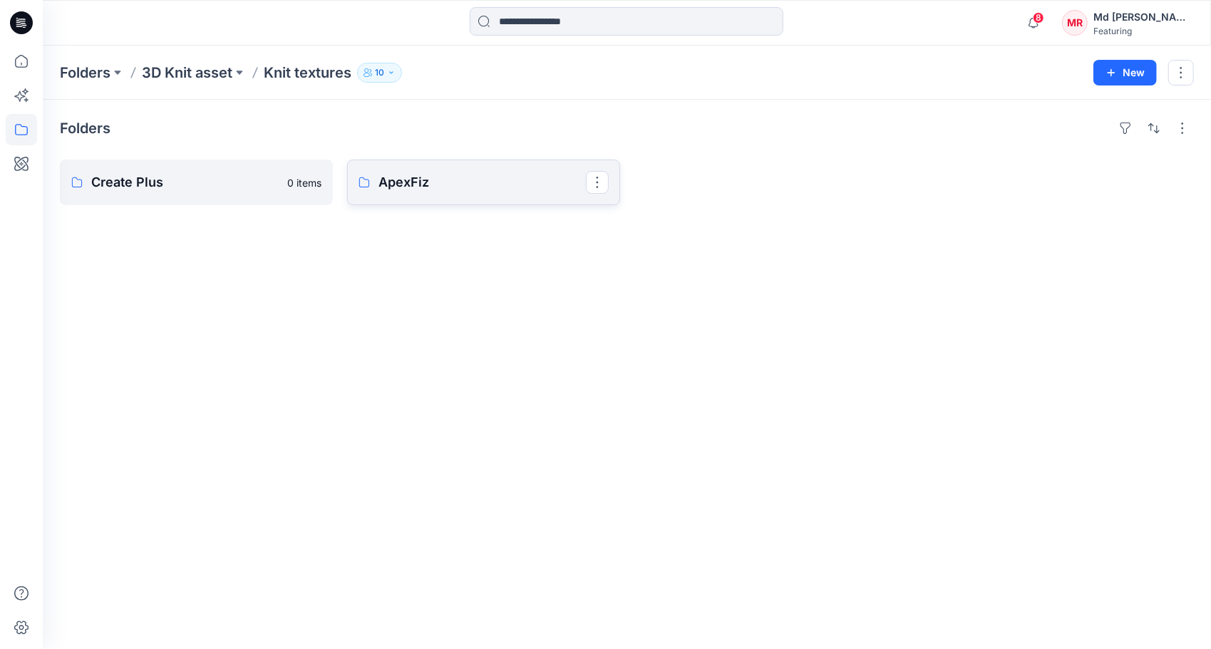
click at [451, 187] on p "ApexFiz" at bounding box center [482, 183] width 207 height 20
click at [392, 192] on link "12-14GG" at bounding box center [483, 183] width 273 height 46
drag, startPoint x: 412, startPoint y: 68, endPoint x: 399, endPoint y: 70, distance: 12.9
click at [413, 68] on p "ApexFiz" at bounding box center [411, 73] width 56 height 20
click at [314, 68] on p "Knit textures" at bounding box center [308, 73] width 88 height 20
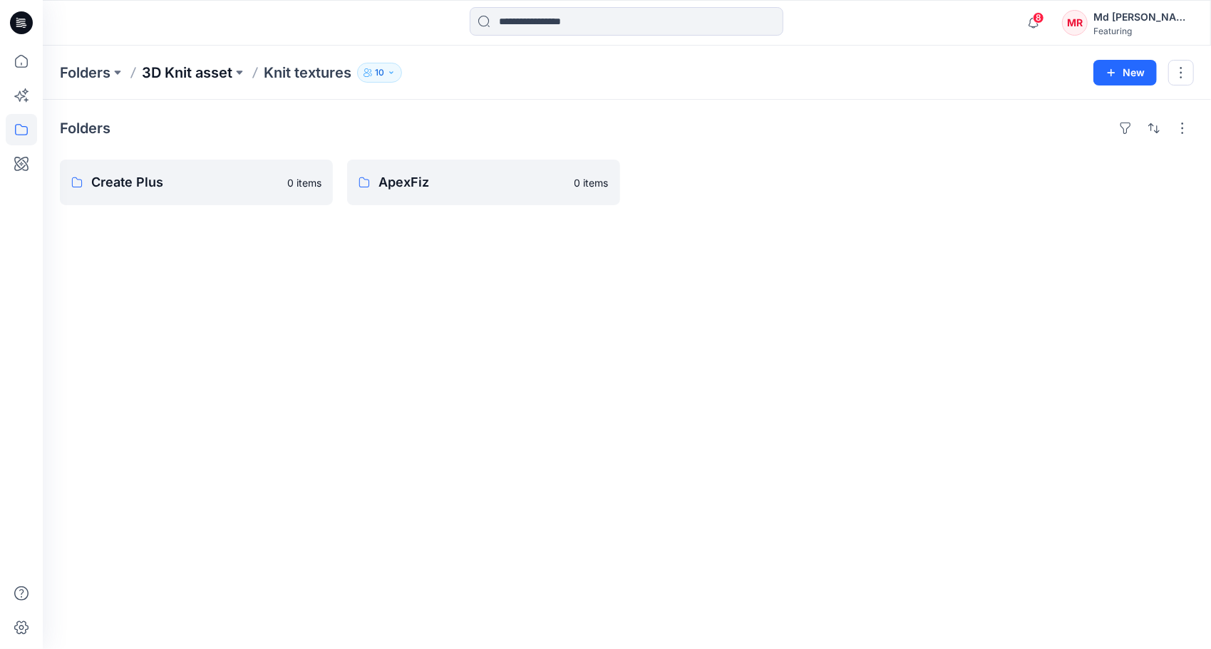
click at [182, 74] on p "3D Knit asset" at bounding box center [187, 73] width 91 height 20
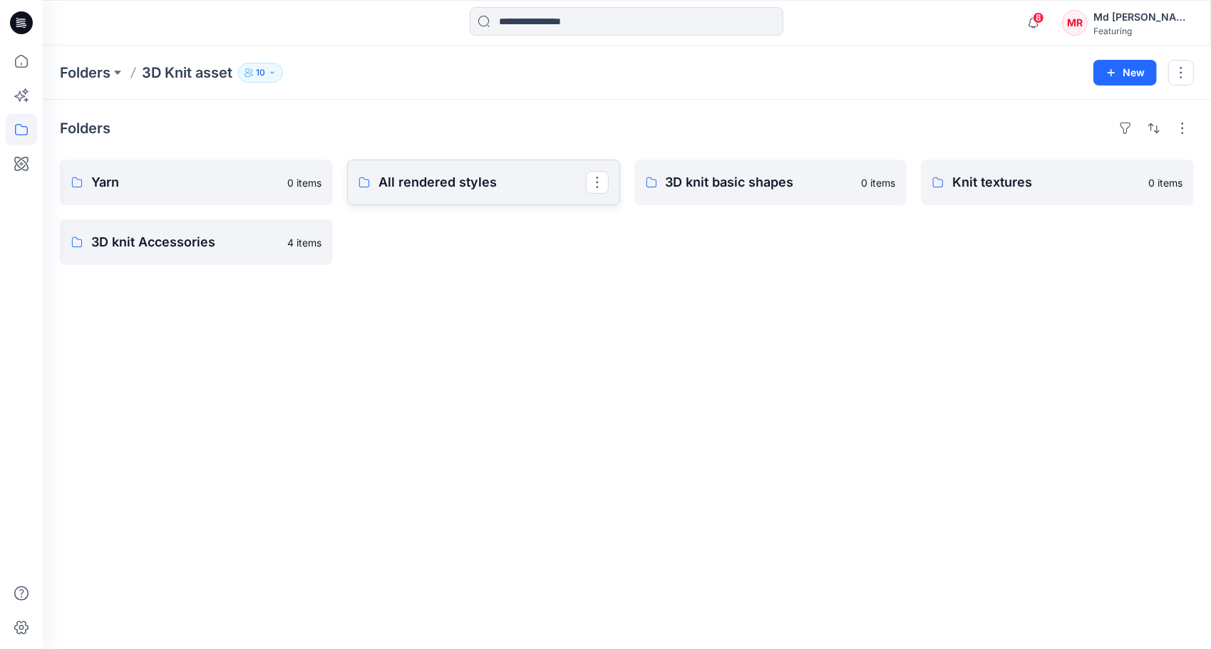
click at [496, 183] on p "All rendered styles" at bounding box center [482, 183] width 207 height 20
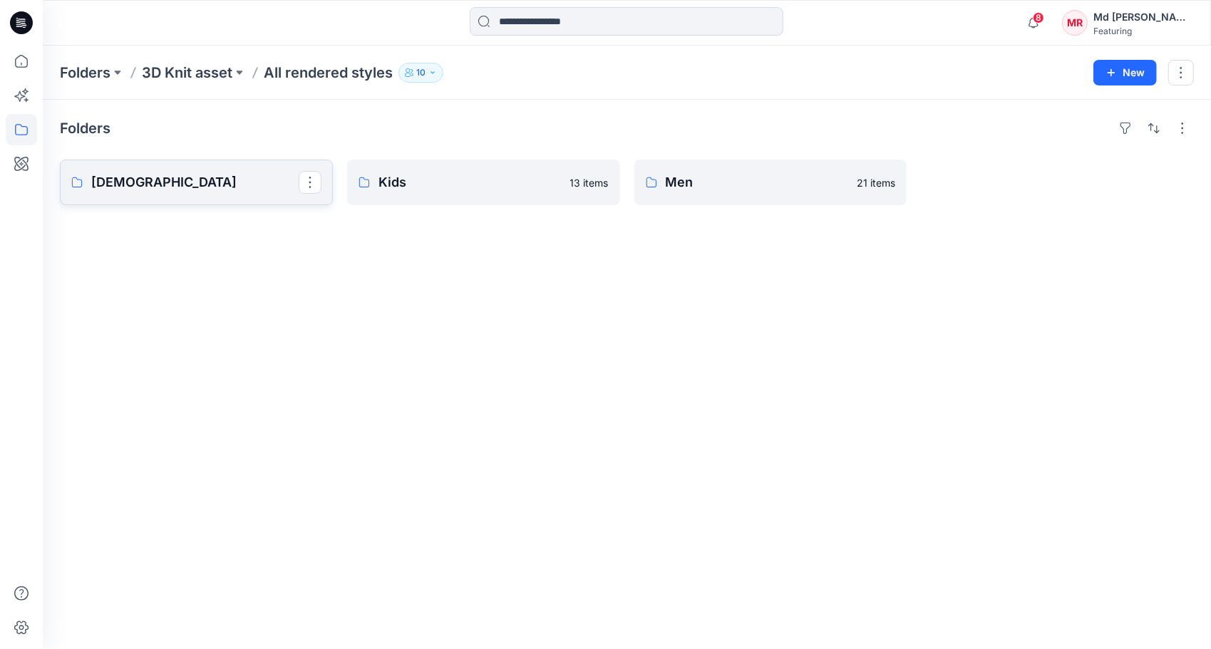
click at [115, 191] on p "[DEMOGRAPHIC_DATA]" at bounding box center [194, 183] width 207 height 20
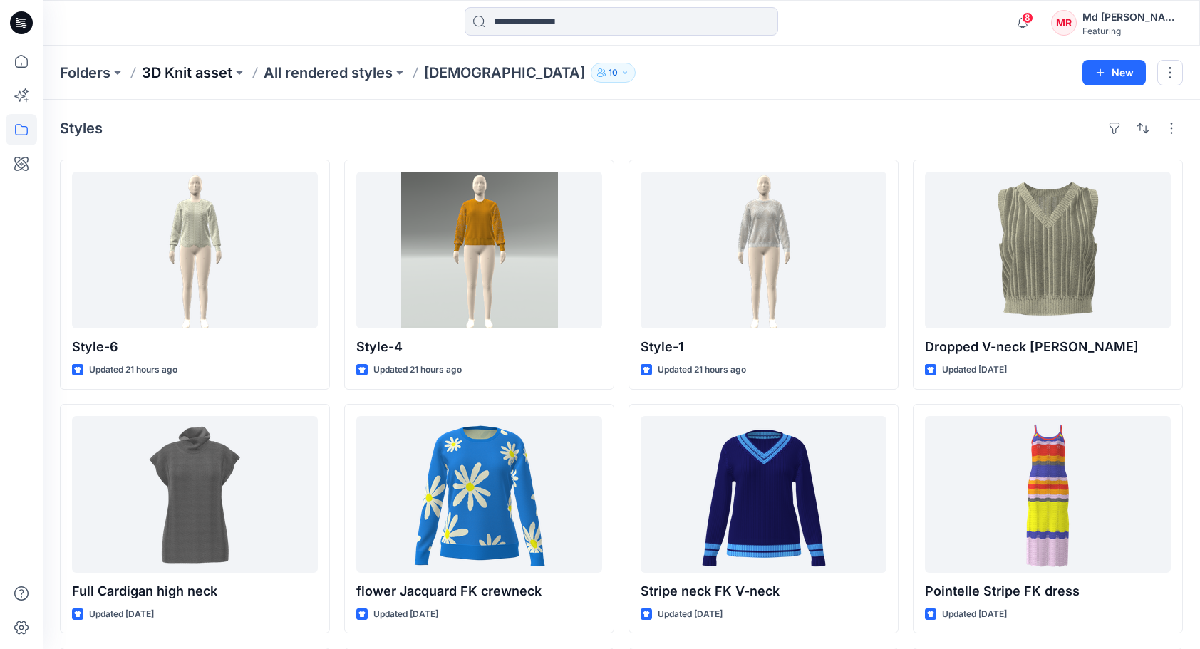
click at [186, 73] on p "3D Knit asset" at bounding box center [187, 73] width 91 height 20
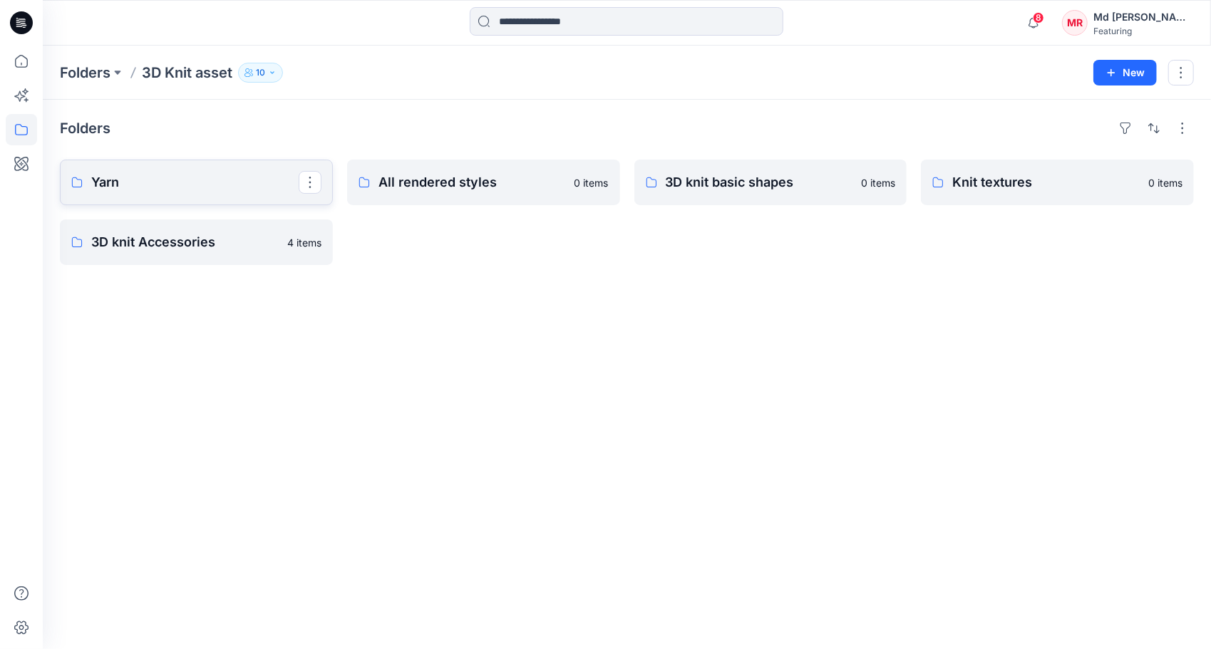
click at [116, 180] on p "Yarn" at bounding box center [194, 183] width 207 height 20
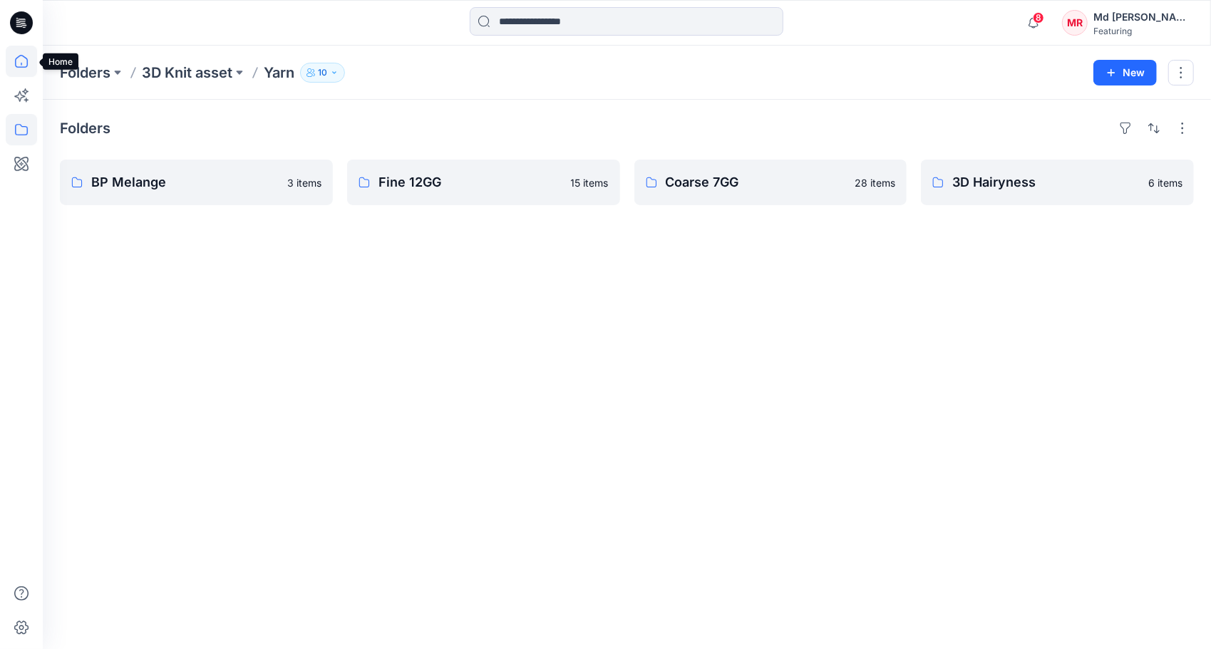
click at [20, 66] on icon at bounding box center [21, 61] width 31 height 31
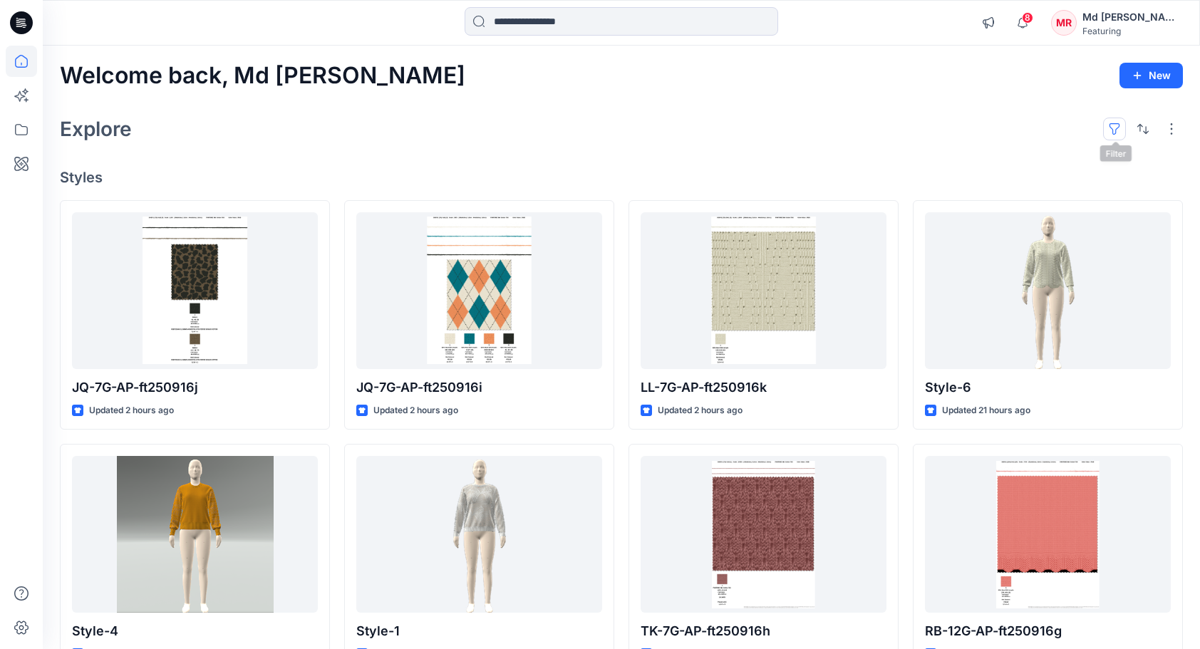
click at [1115, 130] on button "button" at bounding box center [1114, 129] width 23 height 23
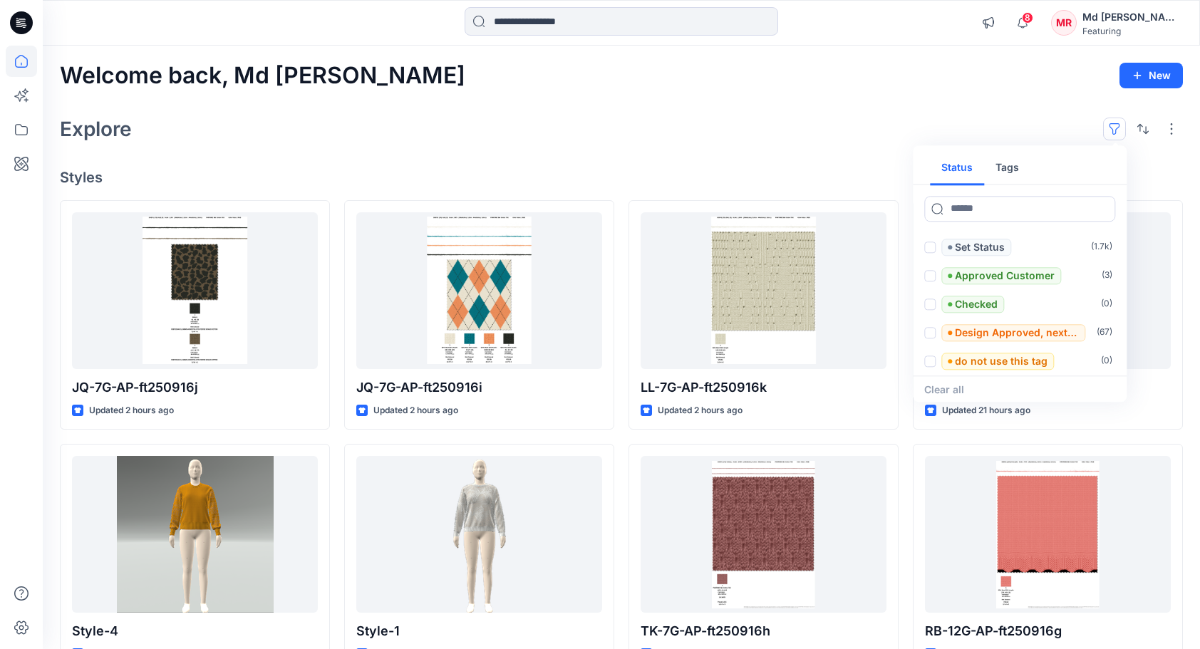
click at [1000, 165] on button "Tags" at bounding box center [1007, 168] width 46 height 34
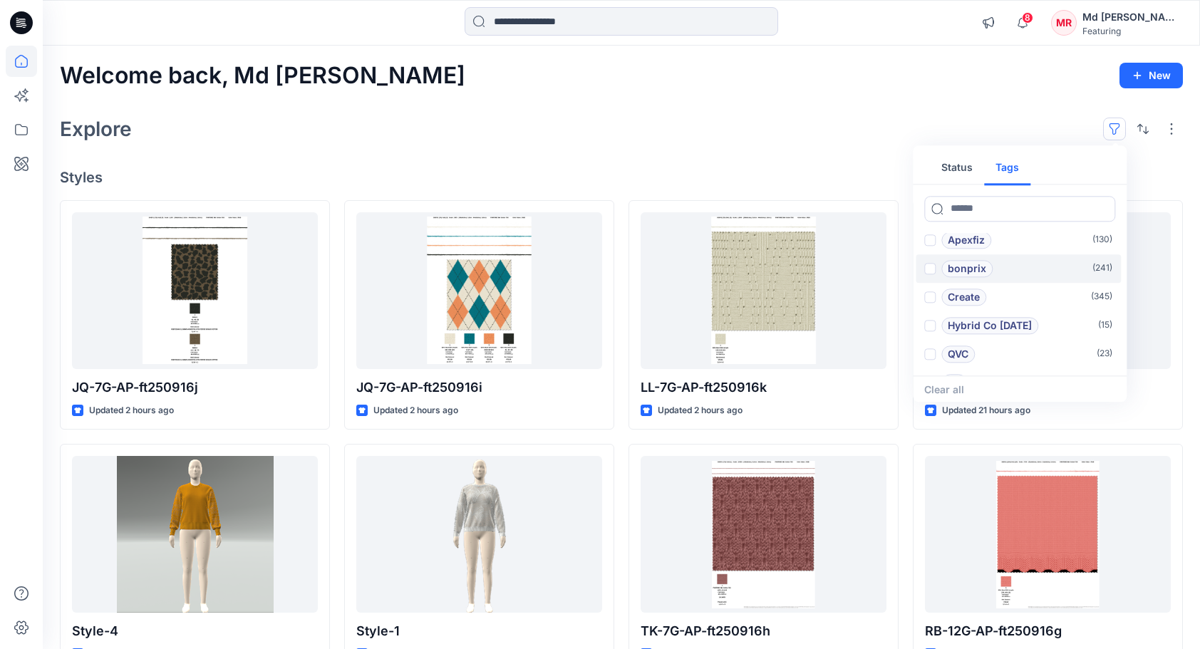
scroll to position [71, 0]
click at [992, 318] on p "Hybrid Co [DATE]" at bounding box center [990, 318] width 84 height 17
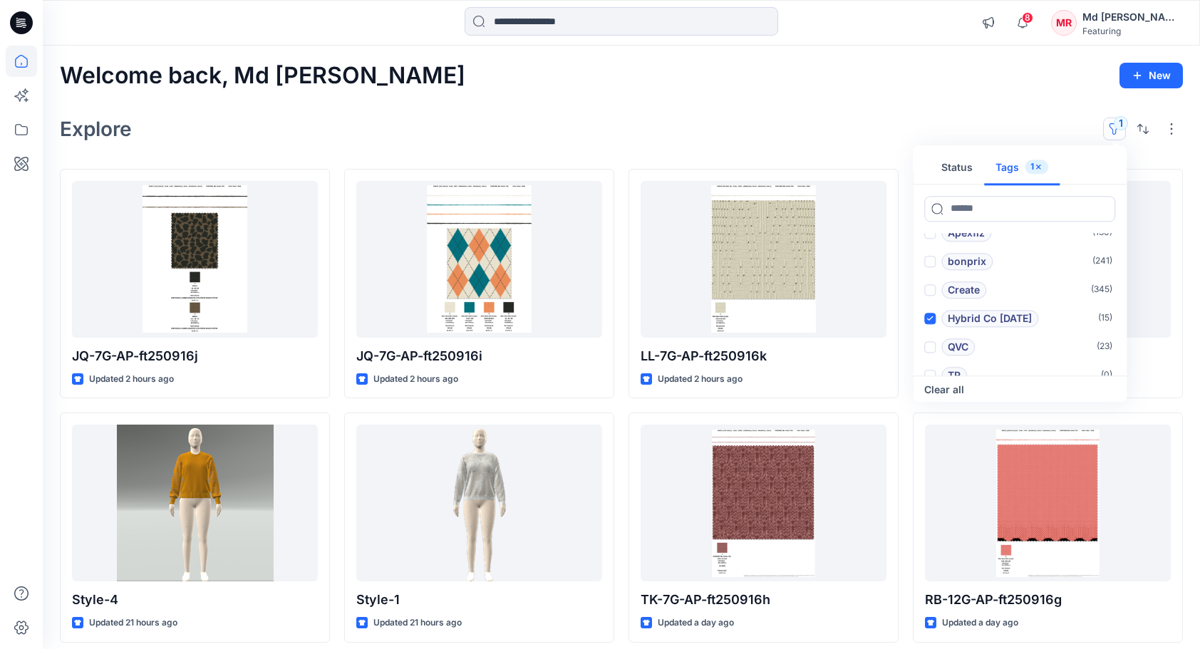
click at [738, 97] on div "Welcome back, Md Rabiul New Explore 1 Status Tags 1 Add 1101TPX ( 0 ) Add 1204T…" at bounding box center [622, 501] width 1158 height 910
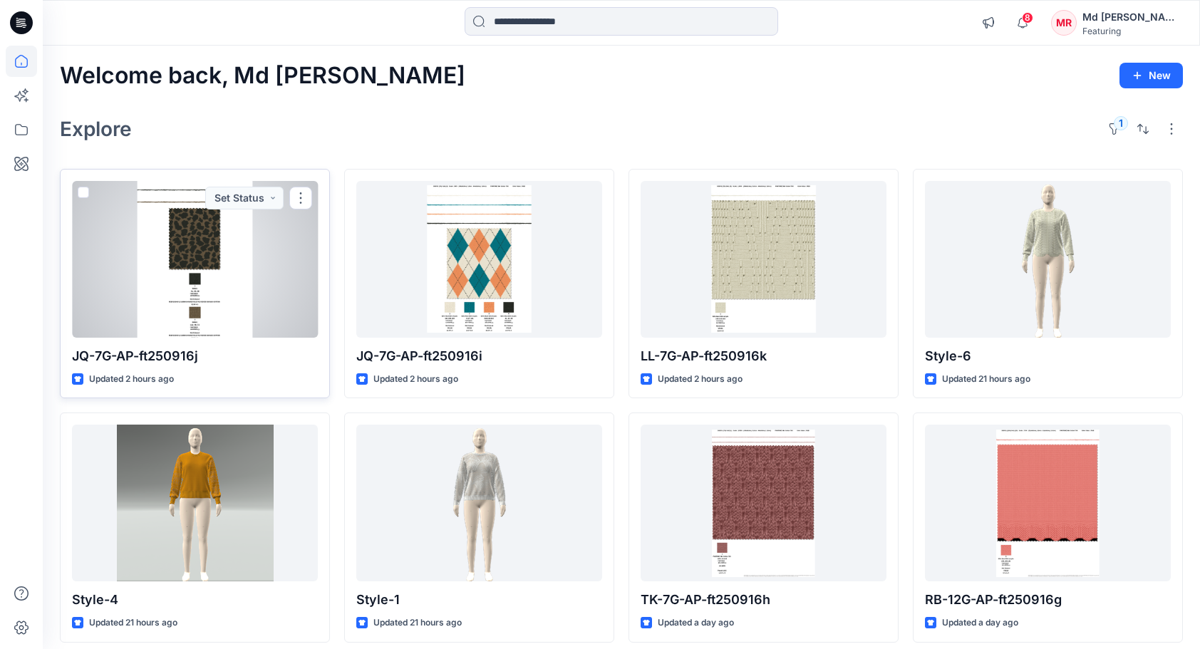
click at [236, 247] on div at bounding box center [195, 259] width 246 height 157
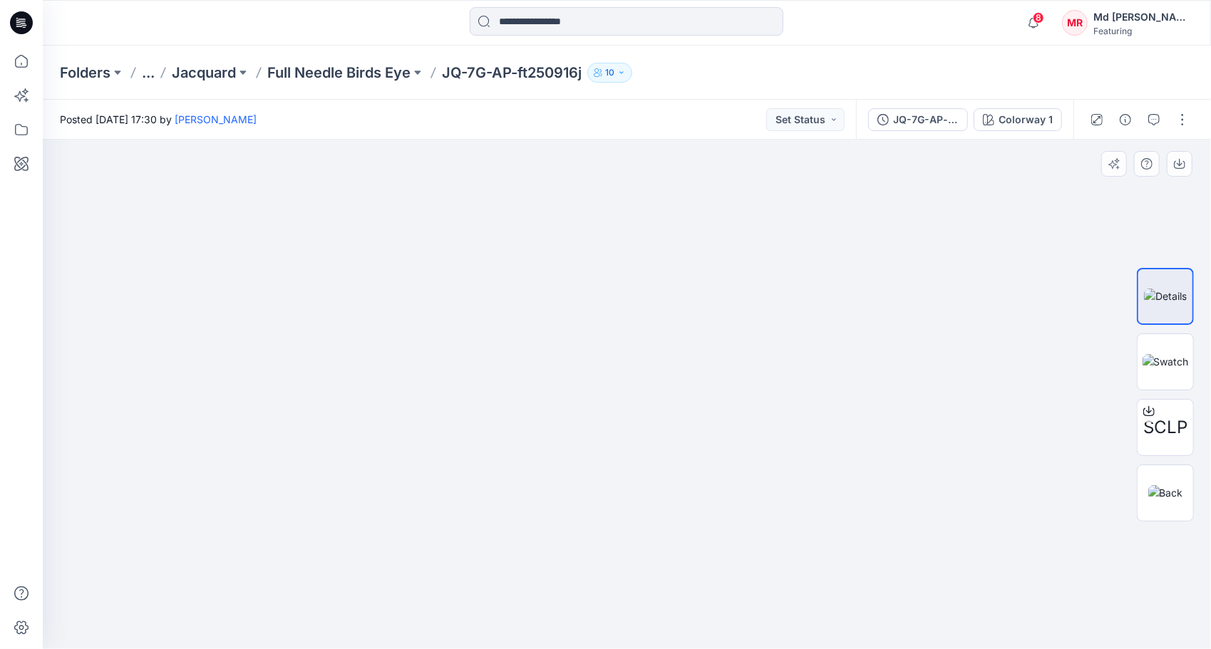
drag, startPoint x: 676, startPoint y: 346, endPoint x: 642, endPoint y: 497, distance: 154.8
drag, startPoint x: 691, startPoint y: 393, endPoint x: 682, endPoint y: 425, distance: 32.5
drag, startPoint x: 697, startPoint y: 419, endPoint x: 687, endPoint y: 439, distance: 22.3
click at [396, 73] on p "Full Needle Birds Eye" at bounding box center [338, 73] width 143 height 20
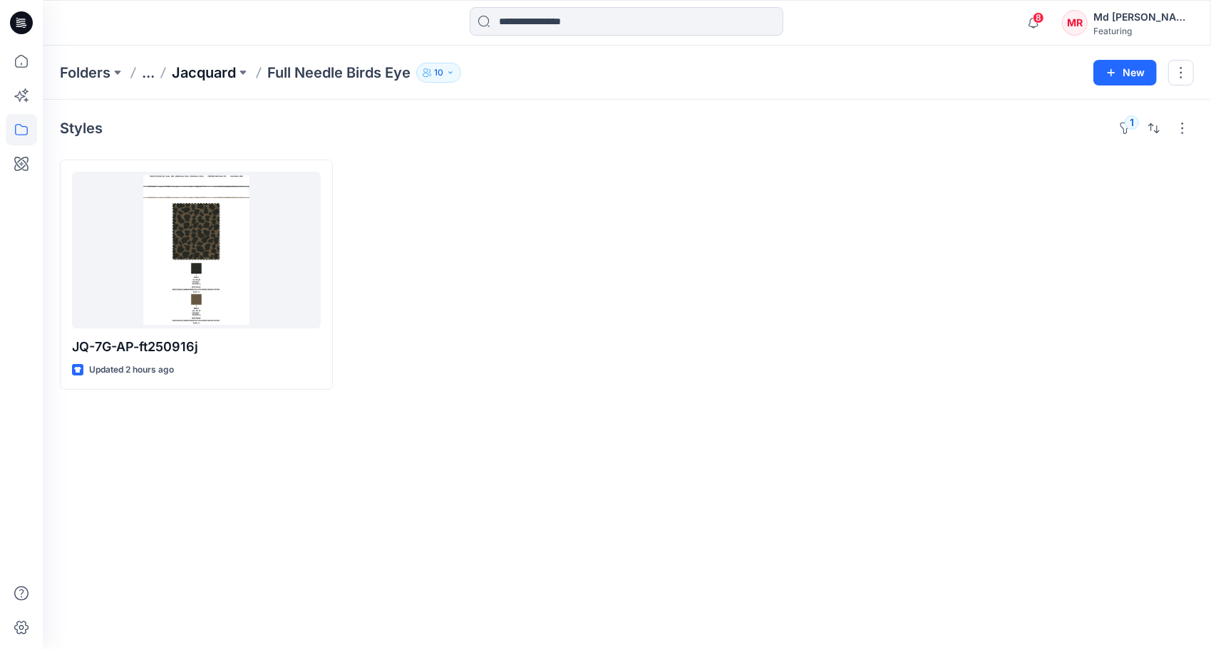
click at [220, 76] on p "Jacquard" at bounding box center [204, 73] width 64 height 20
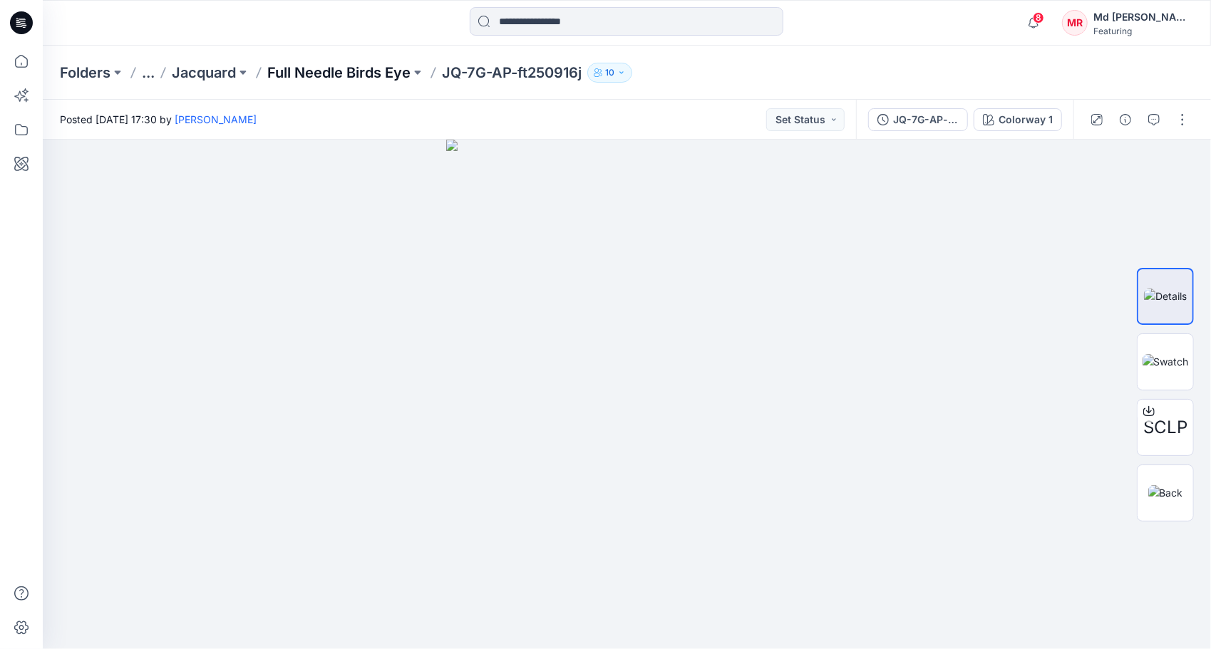
click at [301, 68] on p "Full Needle Birds Eye" at bounding box center [338, 73] width 143 height 20
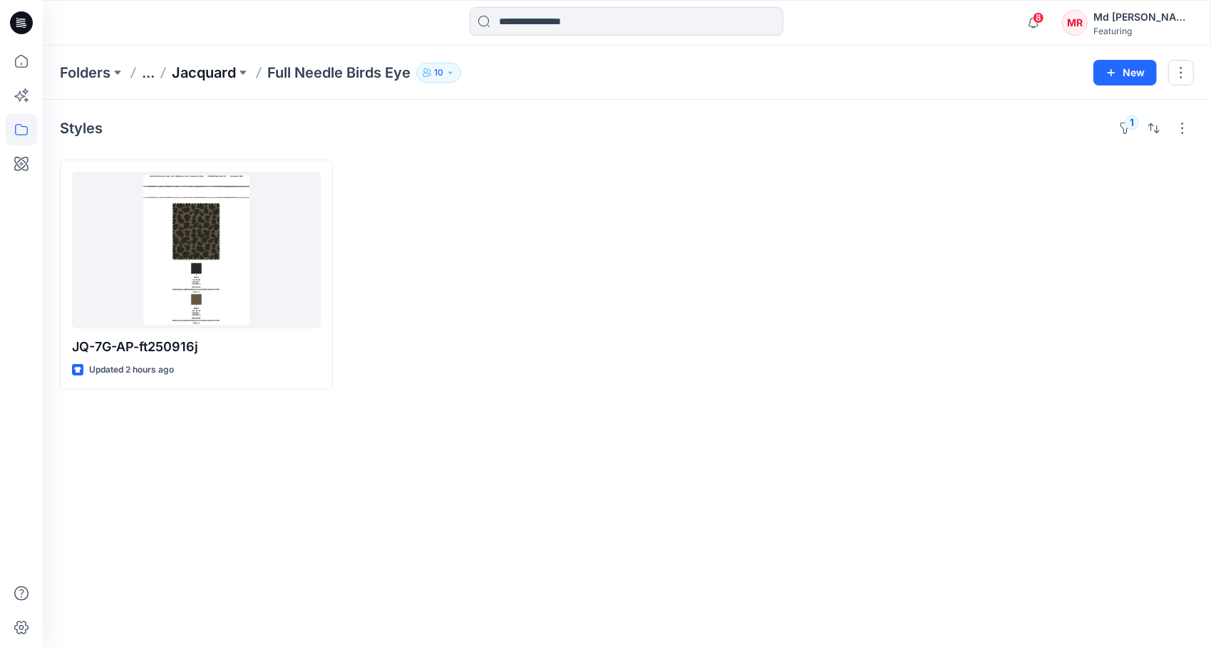
click at [208, 76] on p "Jacquard" at bounding box center [204, 73] width 64 height 20
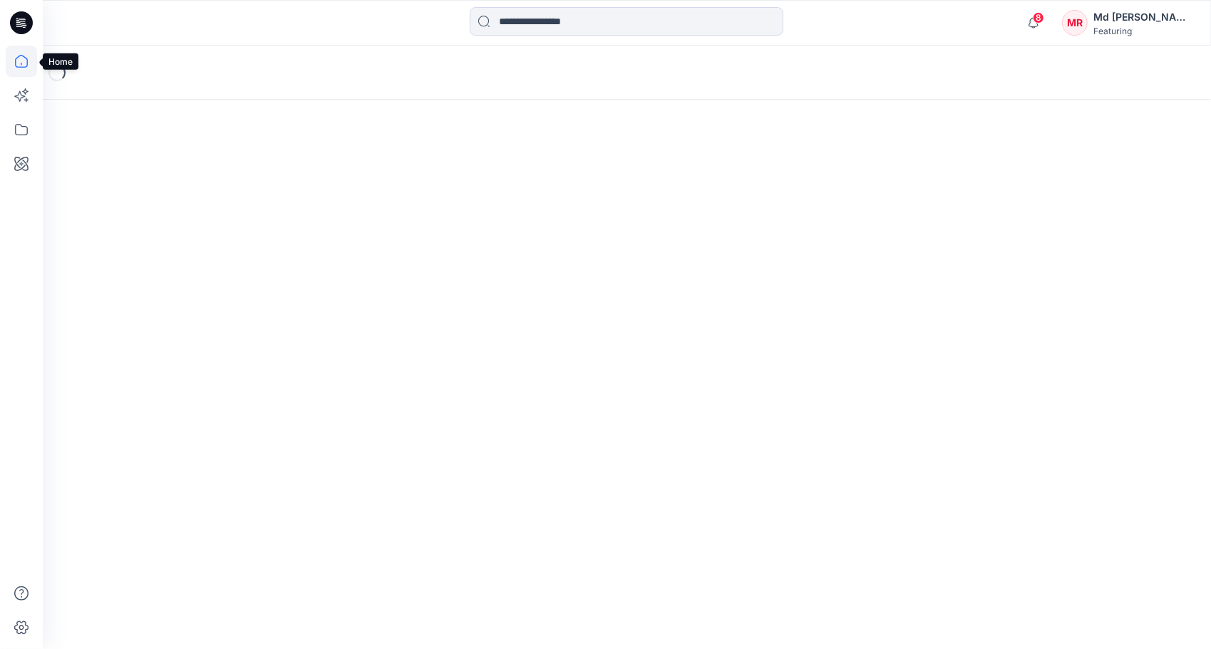
click at [31, 59] on icon at bounding box center [21, 61] width 31 height 31
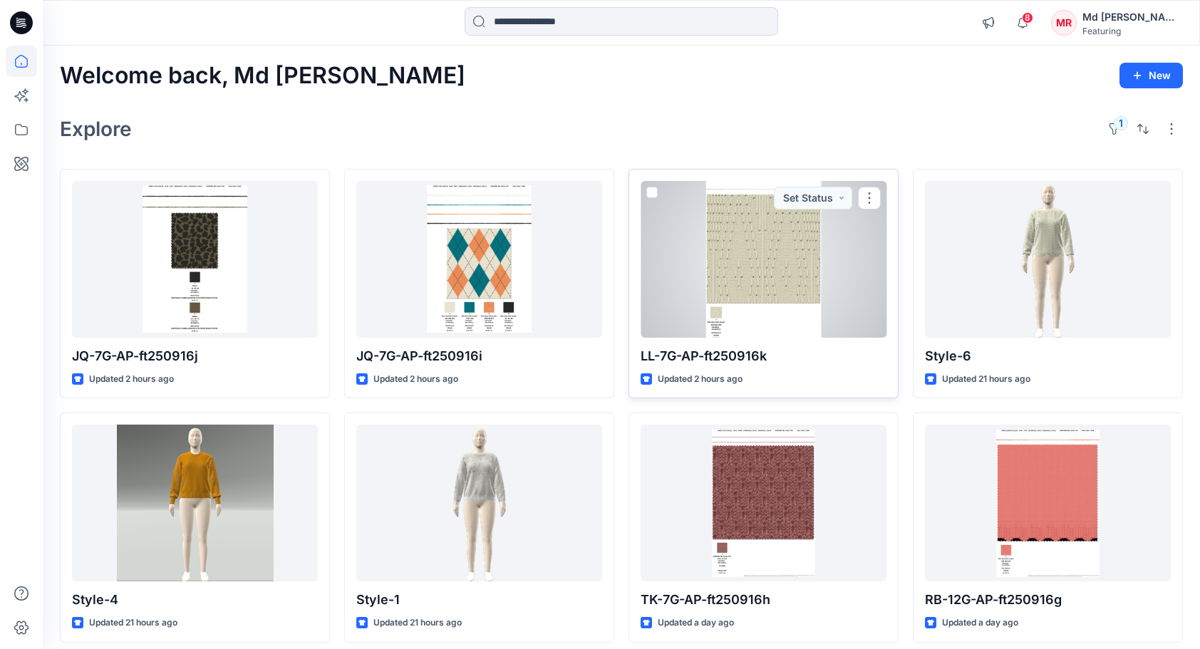
click at [783, 276] on div at bounding box center [764, 259] width 246 height 157
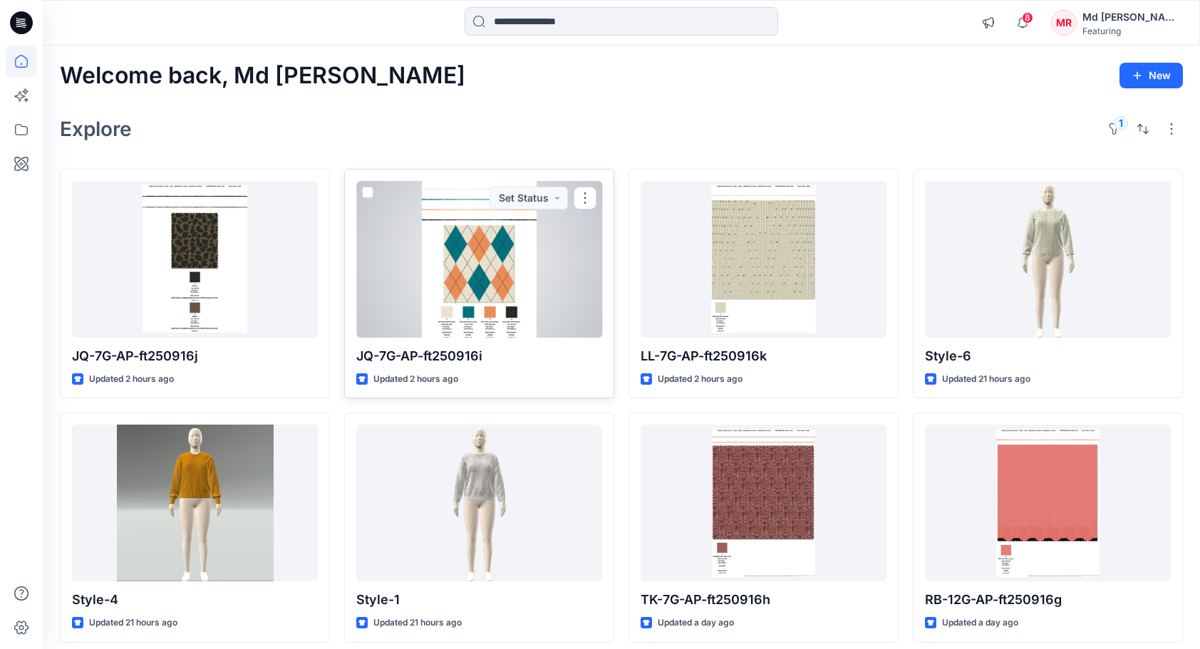
click at [490, 242] on div at bounding box center [479, 259] width 246 height 157
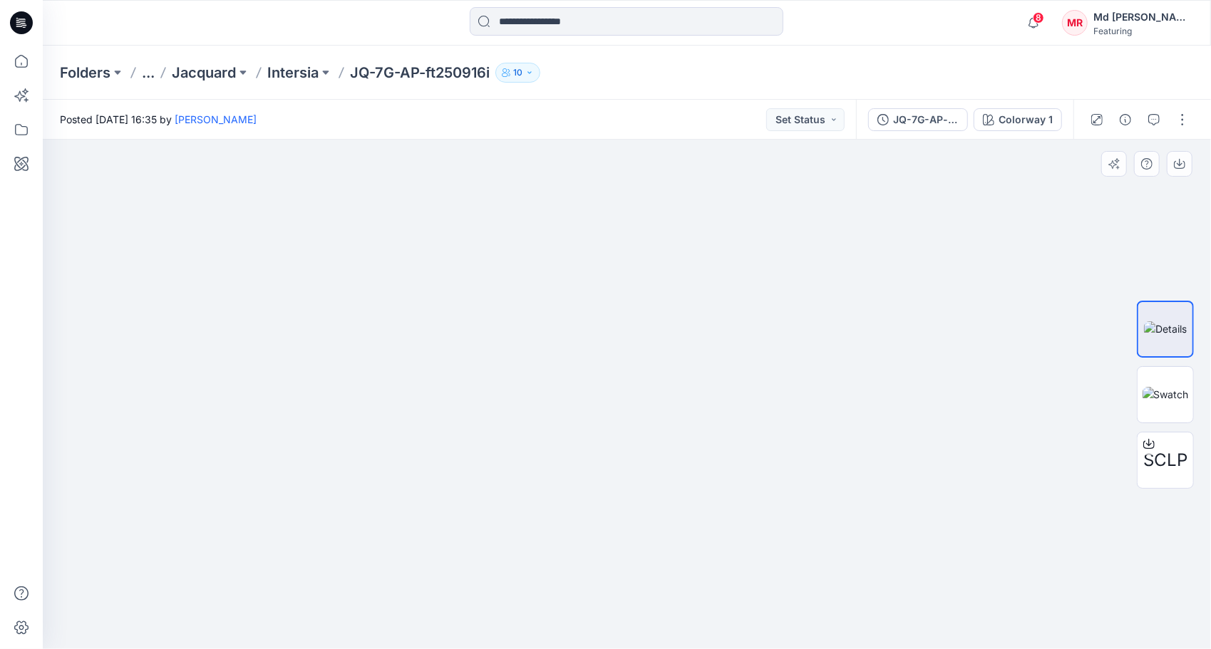
drag, startPoint x: 702, startPoint y: 476, endPoint x: 705, endPoint y: 444, distance: 32.2
click at [705, 444] on img at bounding box center [627, 225] width 797 height 850
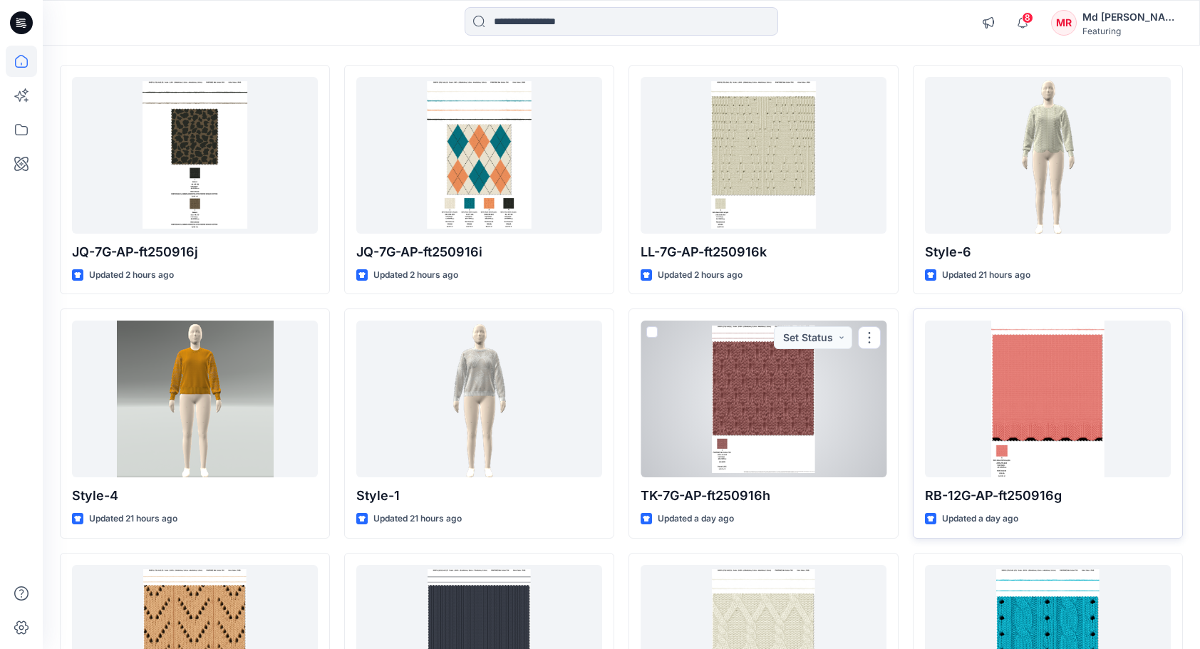
scroll to position [214, 0]
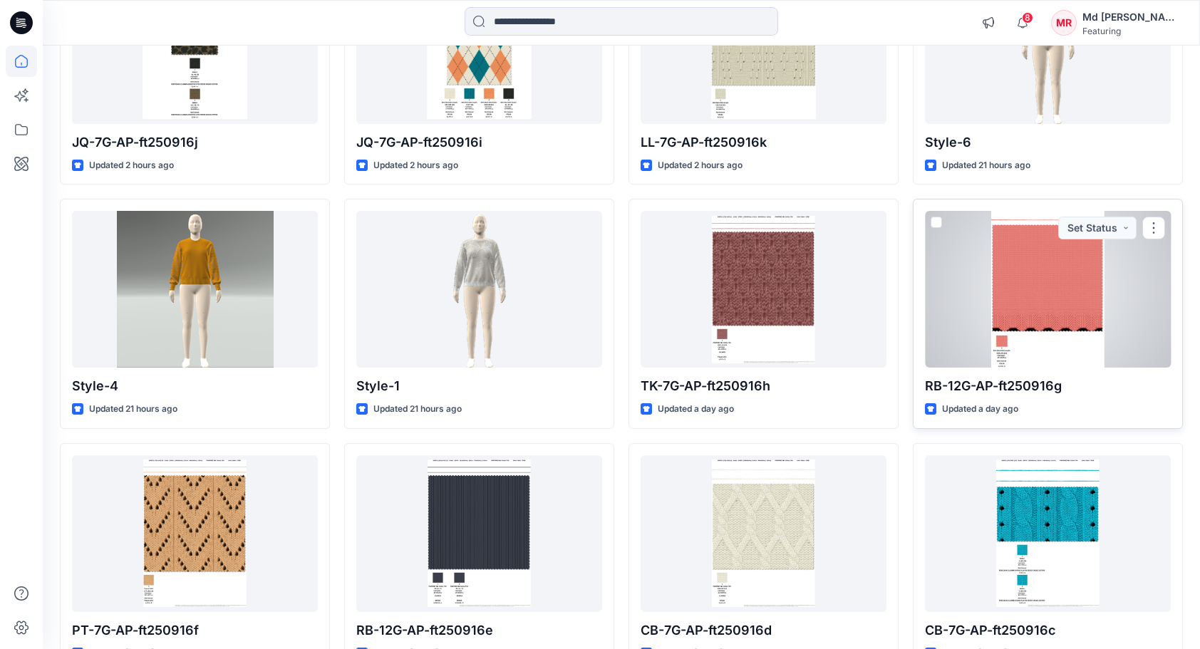
click at [1059, 306] on div at bounding box center [1048, 289] width 246 height 157
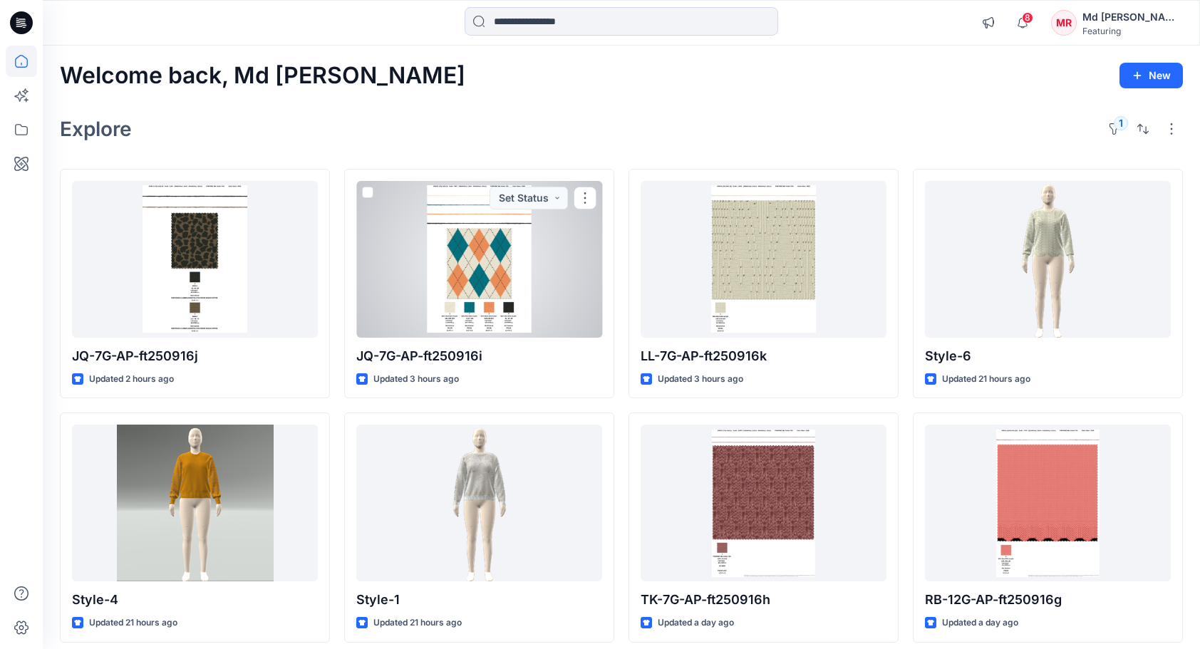
click at [465, 238] on div at bounding box center [479, 259] width 246 height 157
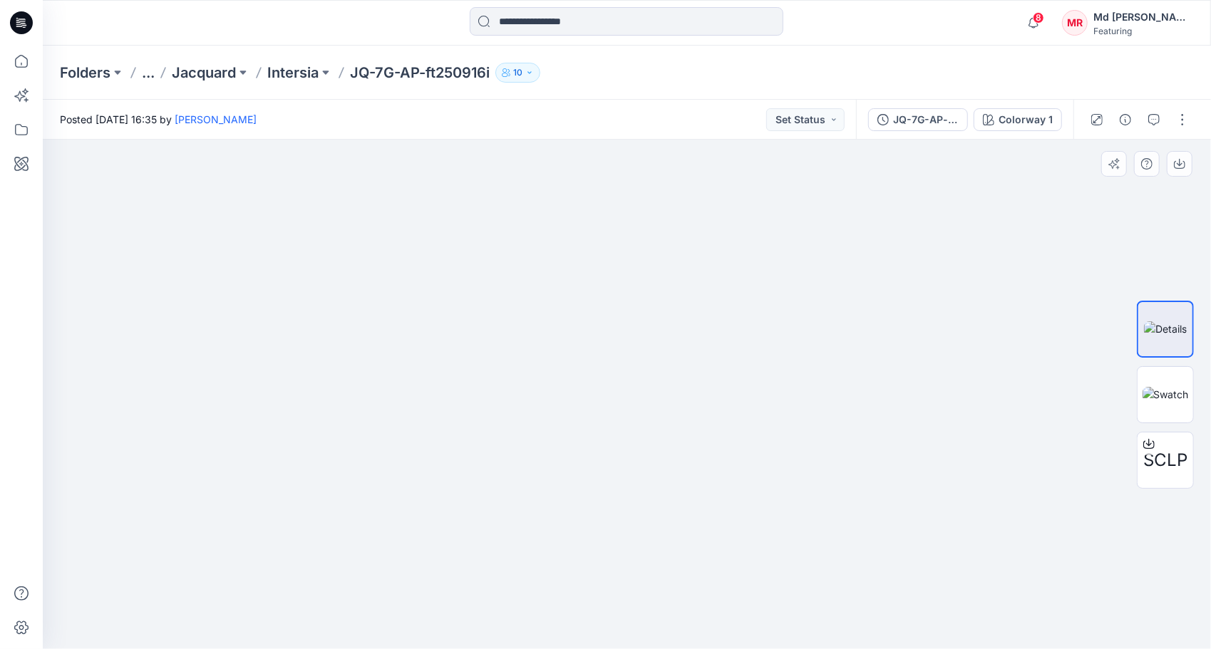
drag, startPoint x: 638, startPoint y: 530, endPoint x: 633, endPoint y: 268, distance: 262.4
drag, startPoint x: 587, startPoint y: 488, endPoint x: 575, endPoint y: 315, distance: 173.7
drag, startPoint x: 635, startPoint y: 336, endPoint x: 629, endPoint y: 489, distance: 153.4
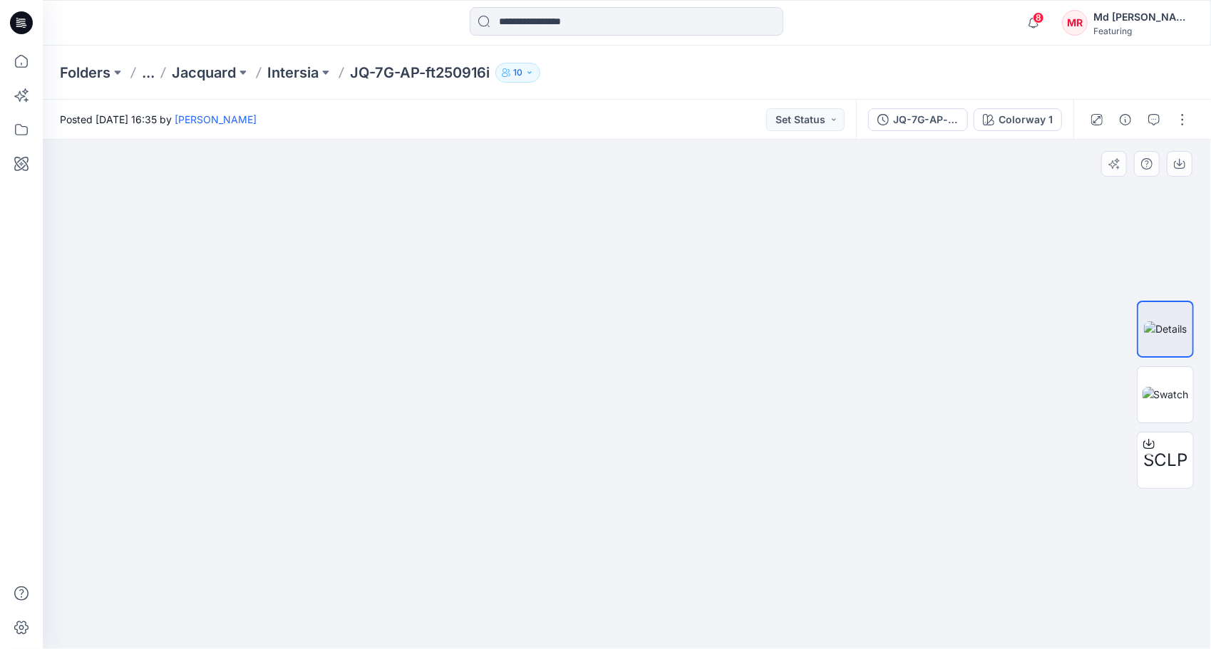
click at [629, 489] on img at bounding box center [627, 32] width 1015 height 1236
drag, startPoint x: 655, startPoint y: 316, endPoint x: 648, endPoint y: 332, distance: 17.2
click at [658, 473] on img at bounding box center [627, 112] width 1015 height 1076
drag, startPoint x: 639, startPoint y: 374, endPoint x: 636, endPoint y: 406, distance: 32.9
click at [636, 406] on img at bounding box center [627, 154] width 1015 height 992
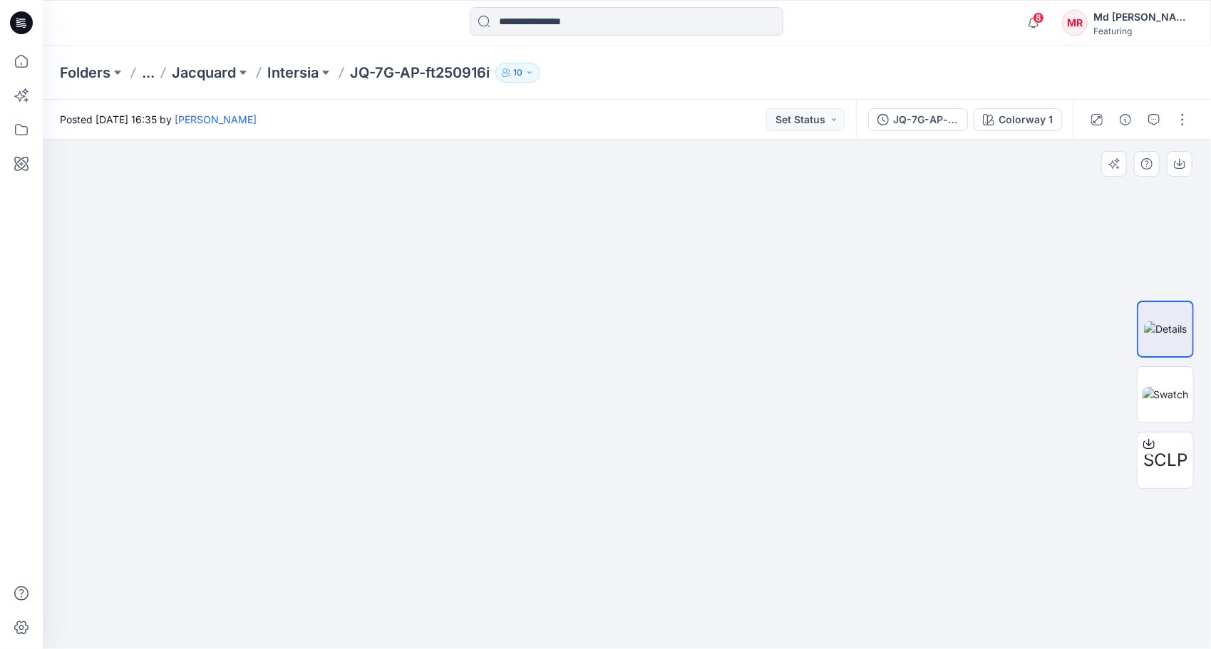
drag, startPoint x: 654, startPoint y: 414, endPoint x: 658, endPoint y: 382, distance: 32.3
click at [658, 382] on img at bounding box center [627, 338] width 470 height 622
click at [1185, 399] on img at bounding box center [1166, 394] width 46 height 15
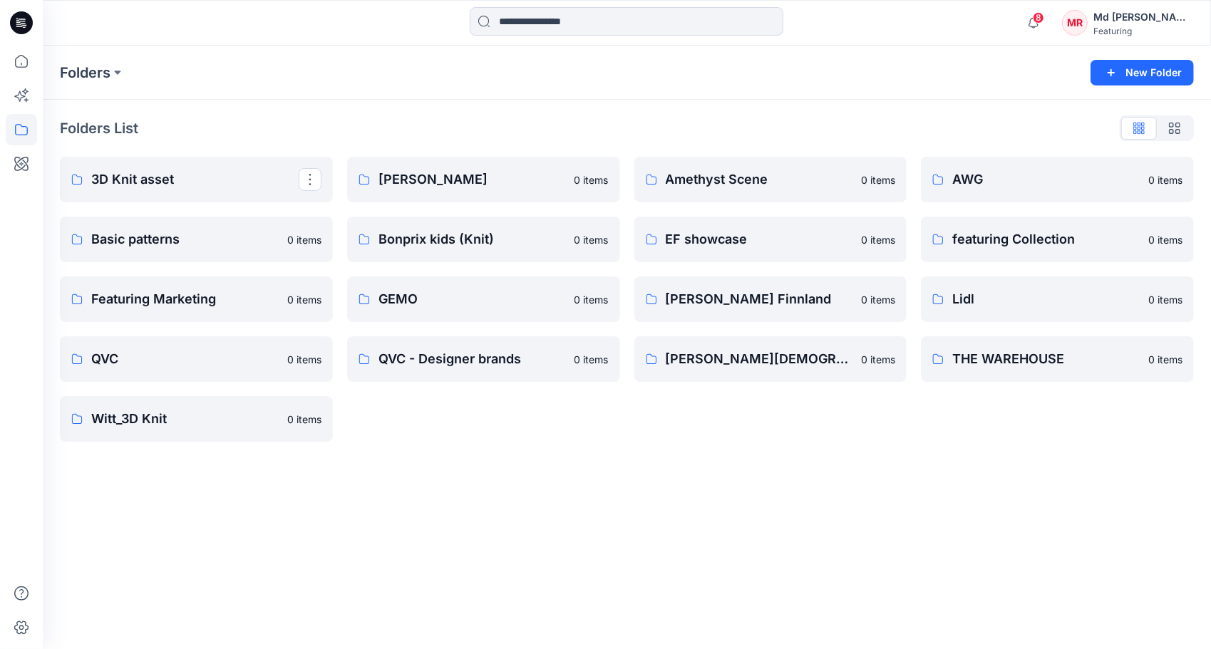
click at [143, 193] on link "3D Knit asset" at bounding box center [196, 180] width 273 height 46
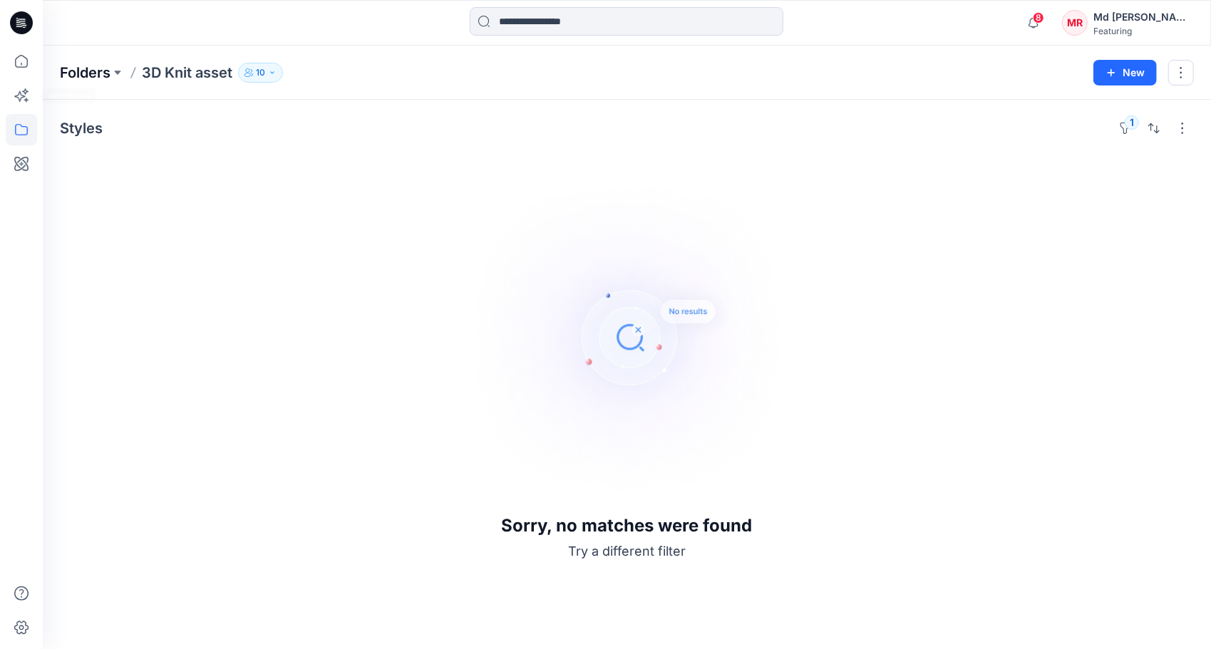
click at [68, 78] on p "Folders" at bounding box center [85, 73] width 51 height 20
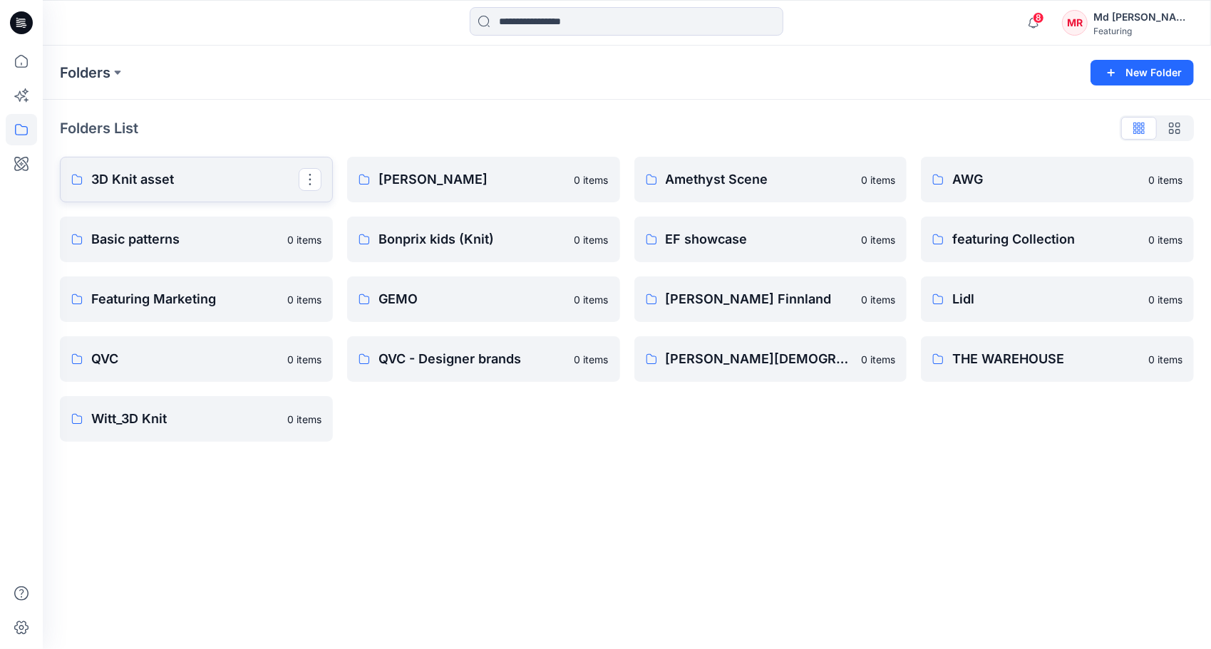
click at [148, 178] on p "3D Knit asset" at bounding box center [194, 180] width 207 height 20
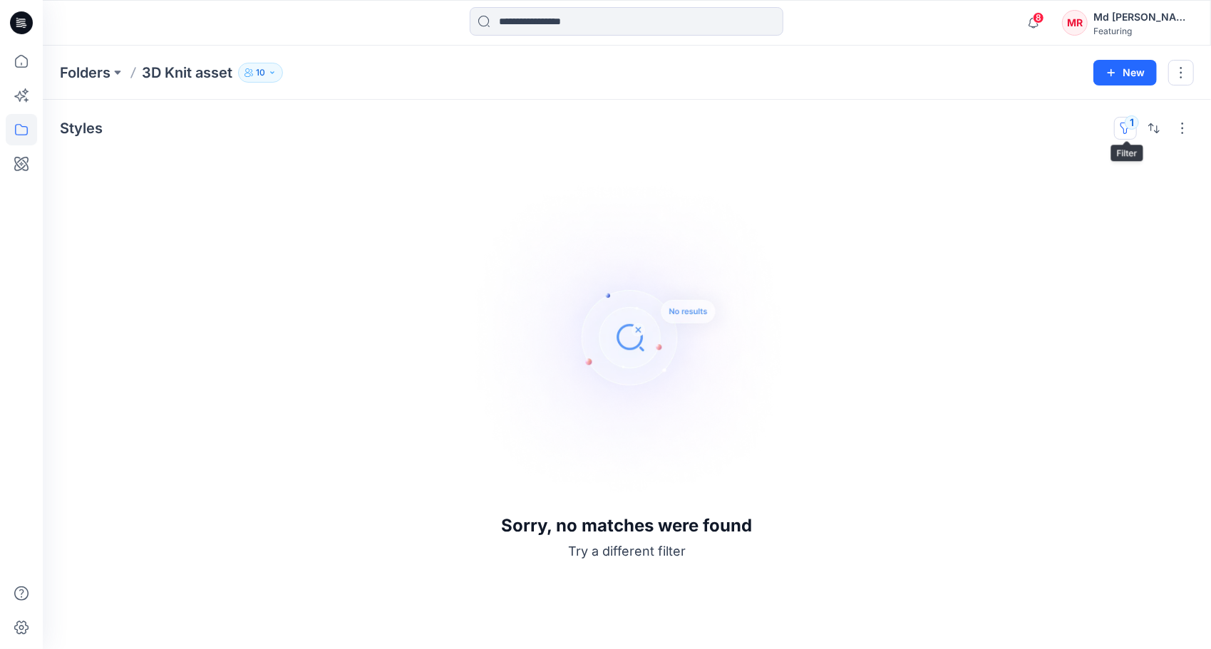
click at [1126, 128] on button "1" at bounding box center [1125, 128] width 23 height 23
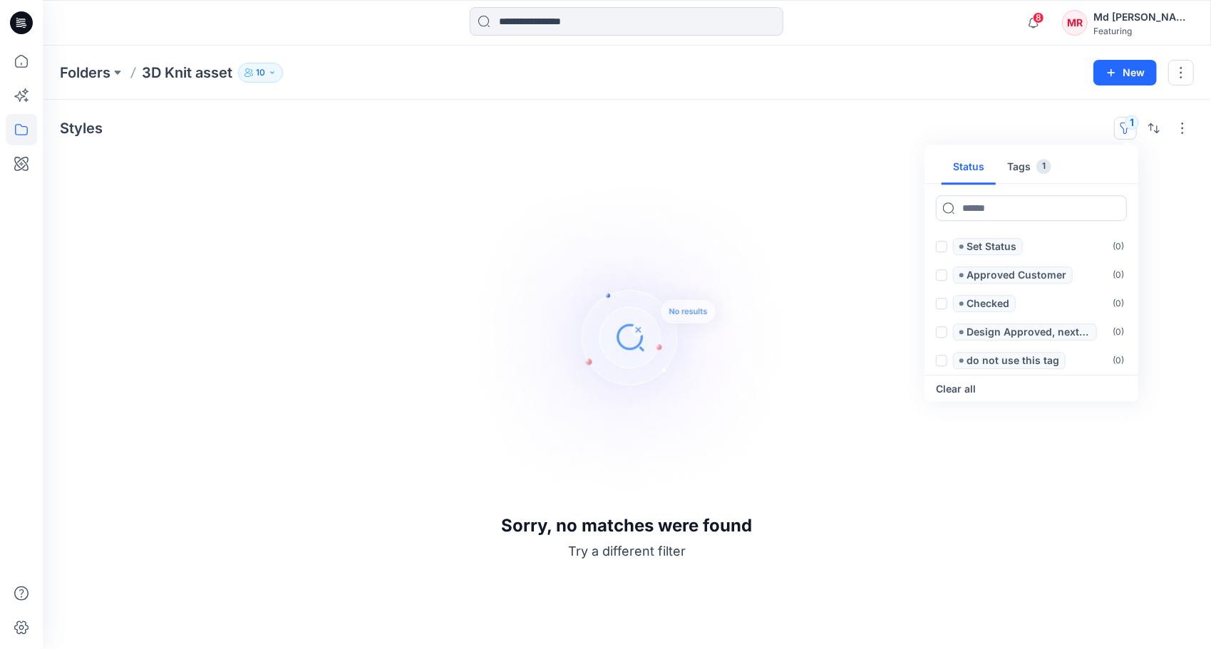
click at [1035, 165] on button "Tags 1" at bounding box center [1029, 167] width 67 height 34
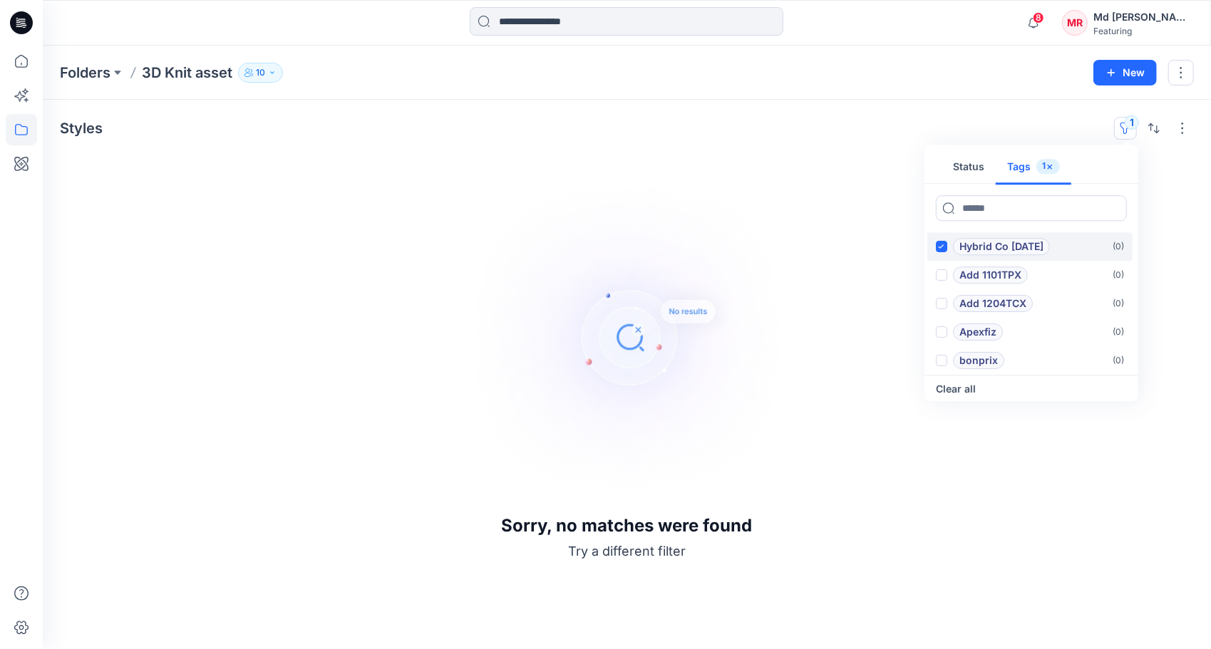
click at [942, 247] on icon at bounding box center [942, 246] width 6 height 4
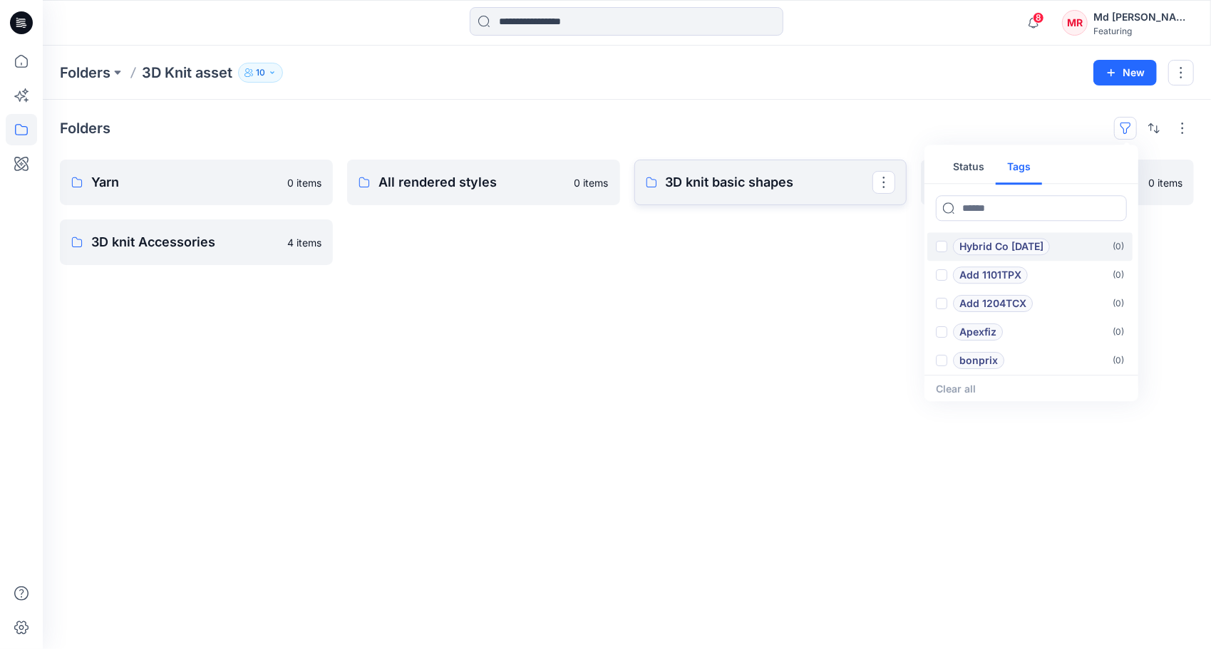
click at [697, 187] on p "3D knit basic shapes" at bounding box center [769, 183] width 207 height 20
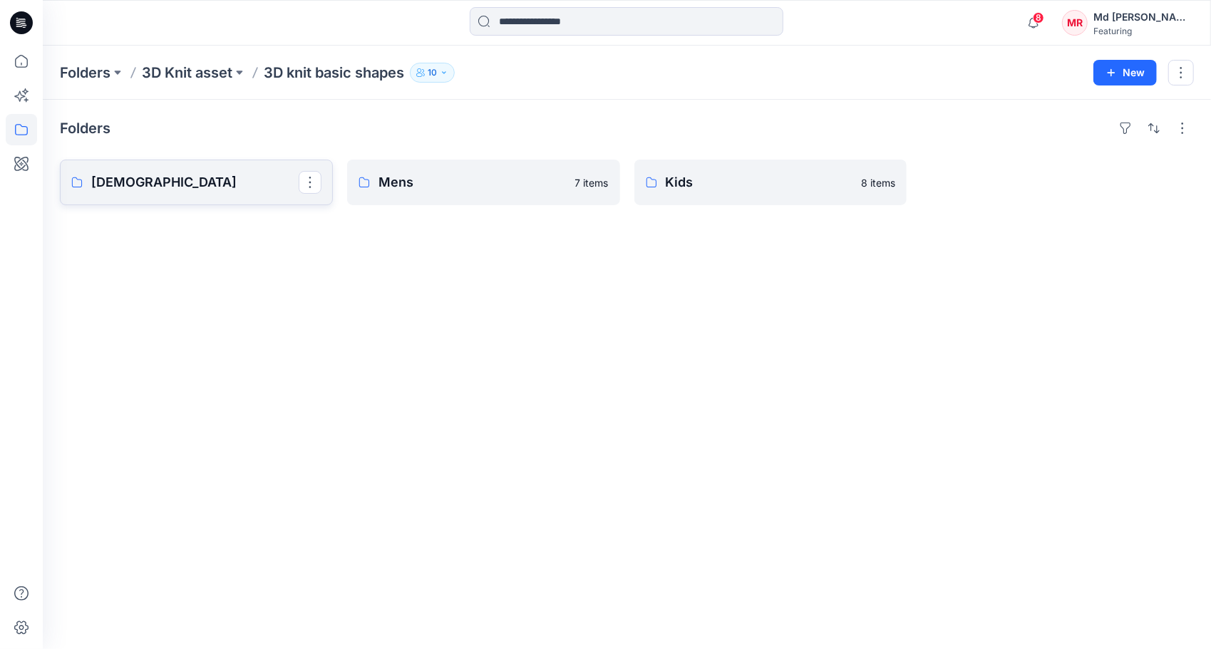
click at [157, 184] on p "[DEMOGRAPHIC_DATA]" at bounding box center [194, 183] width 207 height 20
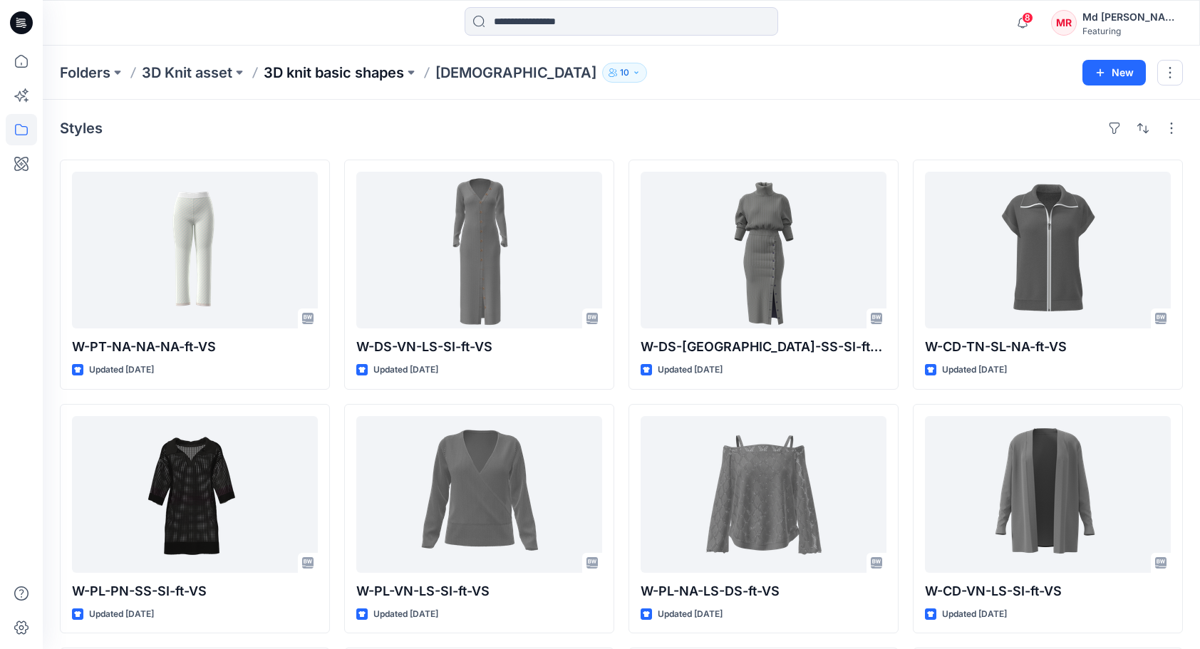
click at [344, 79] on p "3D knit basic shapes" at bounding box center [334, 73] width 140 height 20
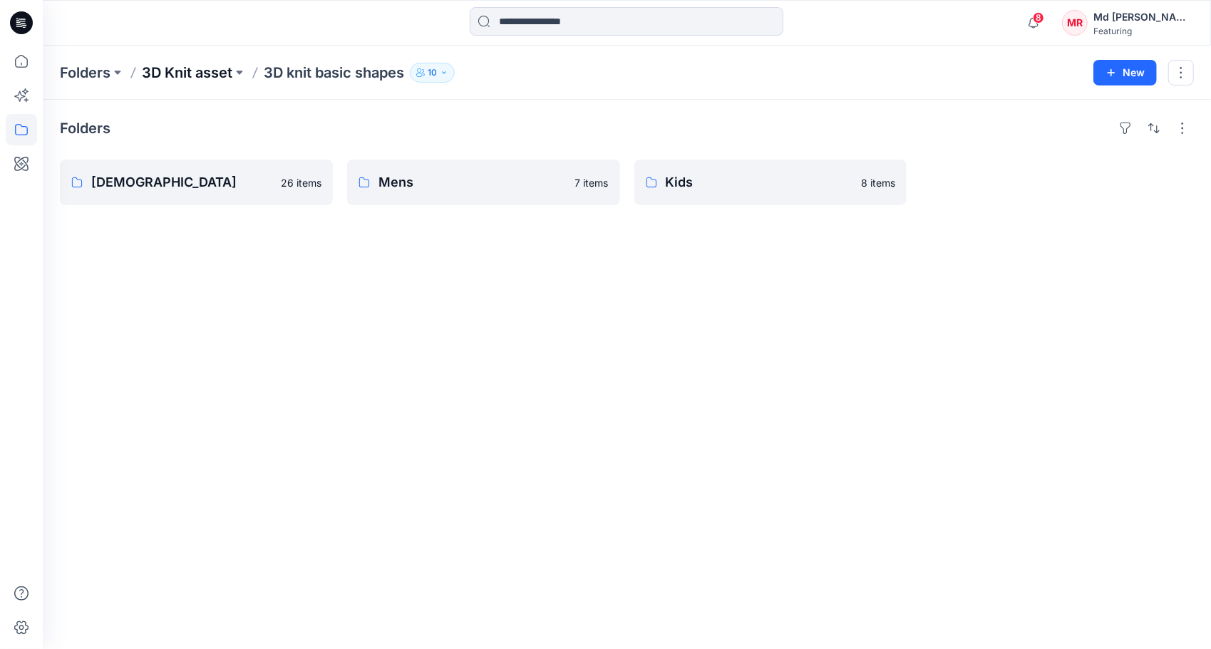
click at [177, 75] on p "3D Knit asset" at bounding box center [187, 73] width 91 height 20
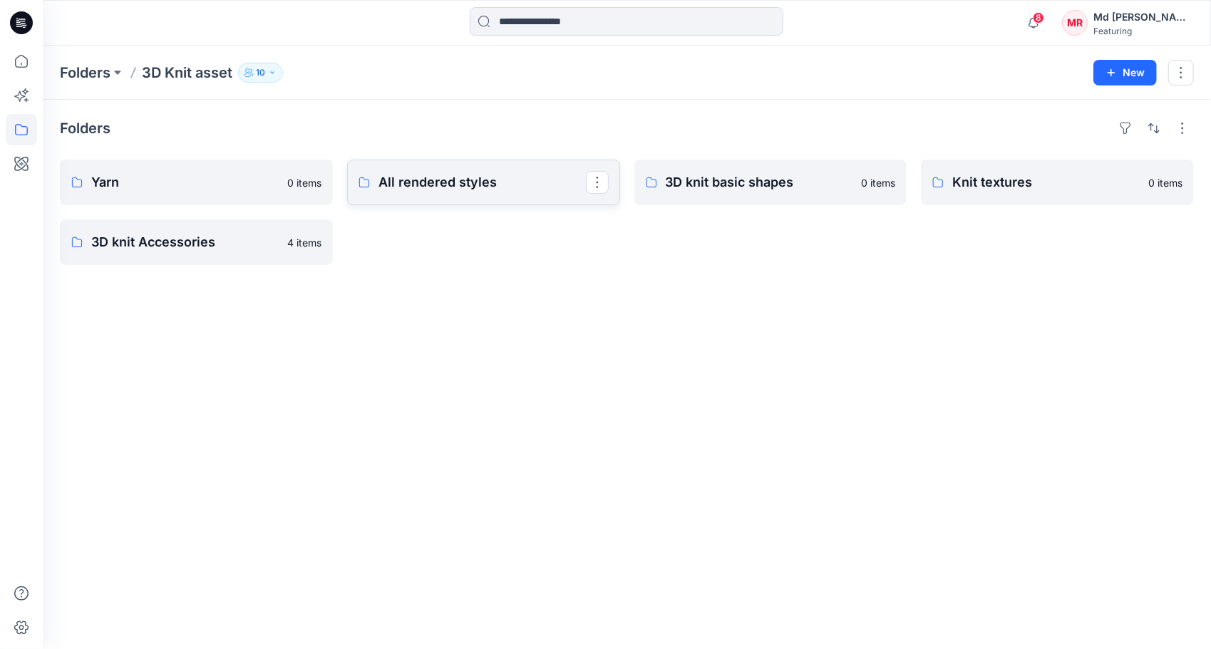
click at [502, 192] on link "All rendered styles" at bounding box center [483, 183] width 273 height 46
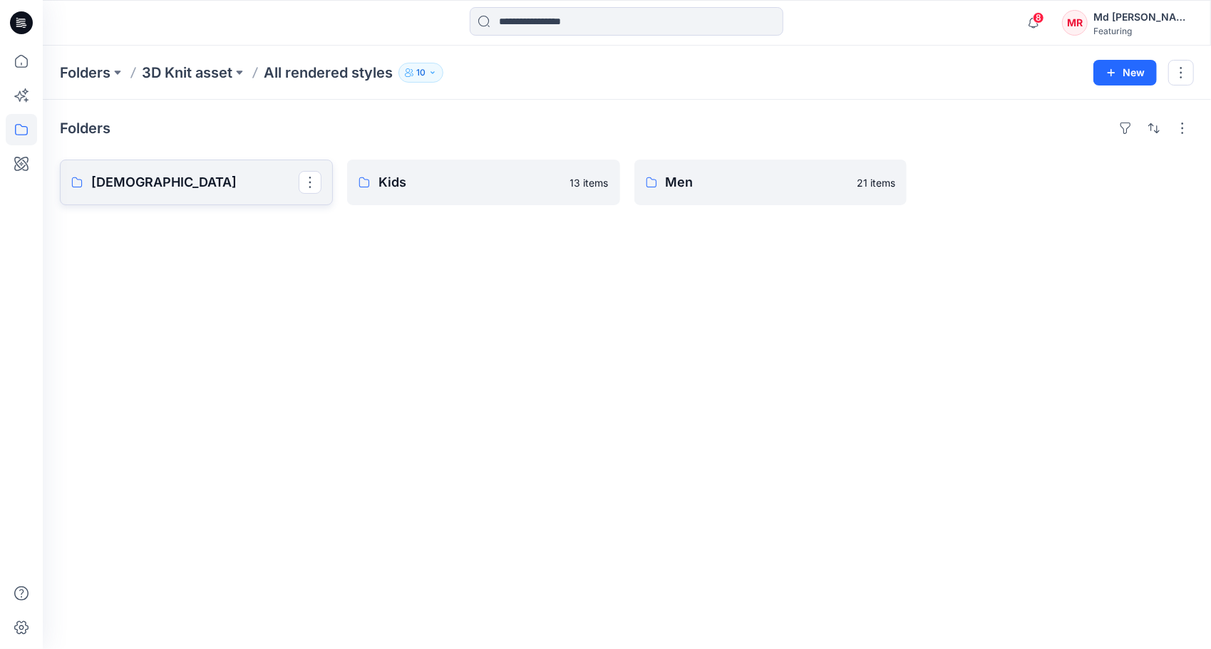
click at [154, 173] on p "[DEMOGRAPHIC_DATA]" at bounding box center [194, 183] width 207 height 20
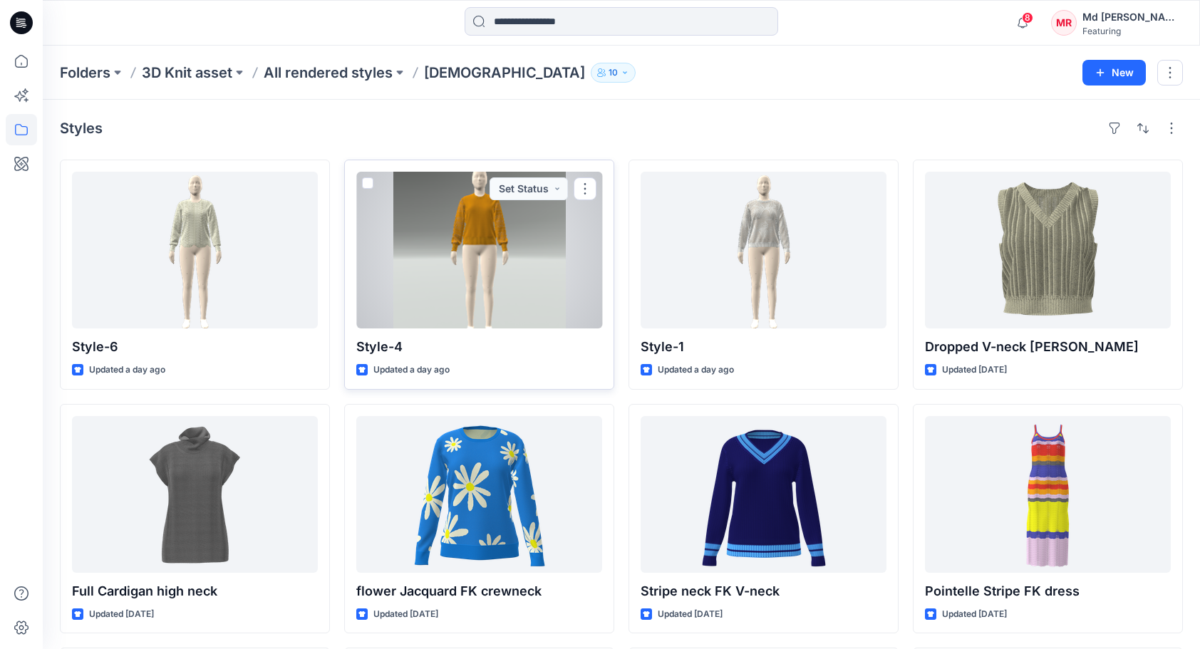
click at [508, 241] on div at bounding box center [479, 250] width 246 height 157
